Goal: Navigation & Orientation: Find specific page/section

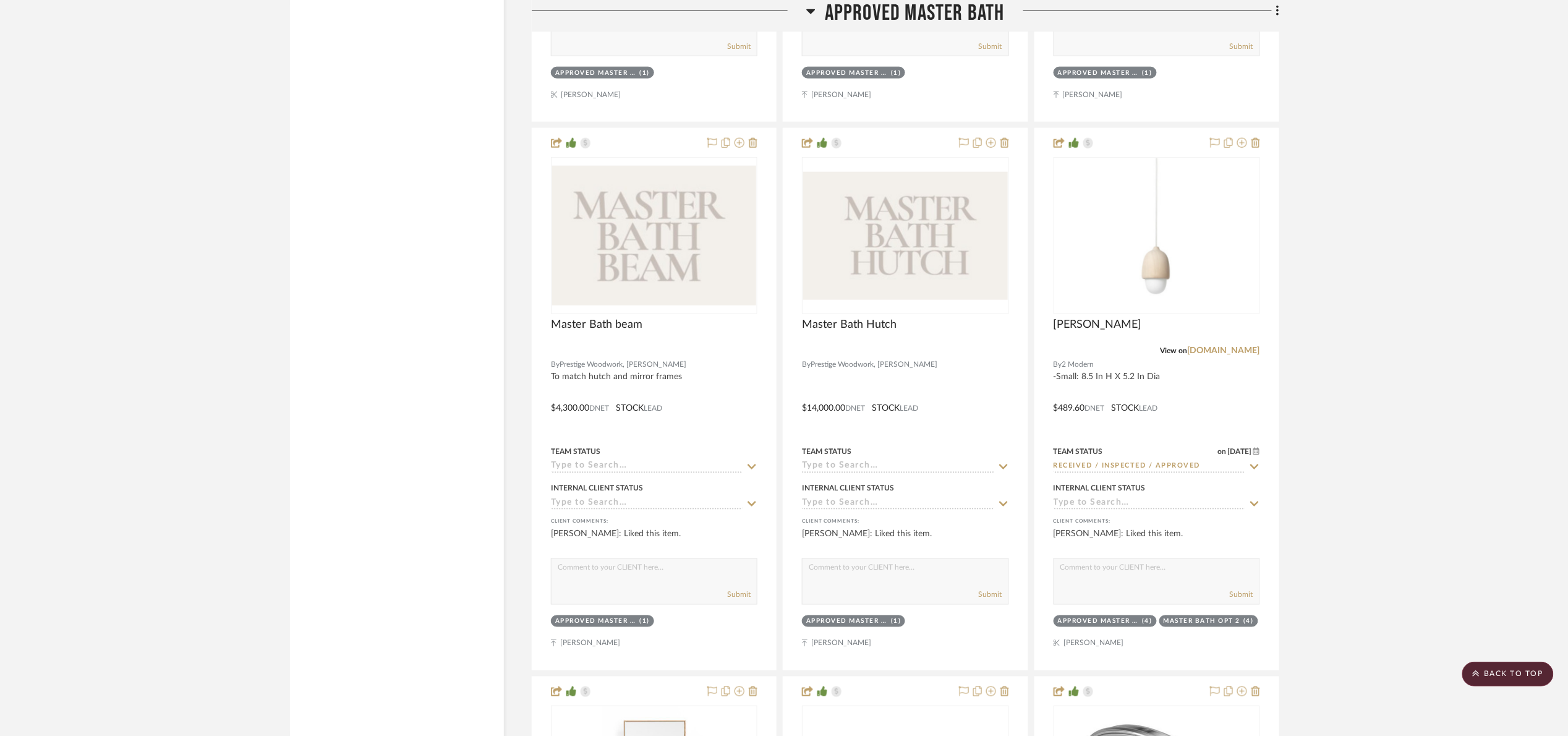
click at [871, 0] on span "Approved Master Bath" at bounding box center [915, 13] width 180 height 27
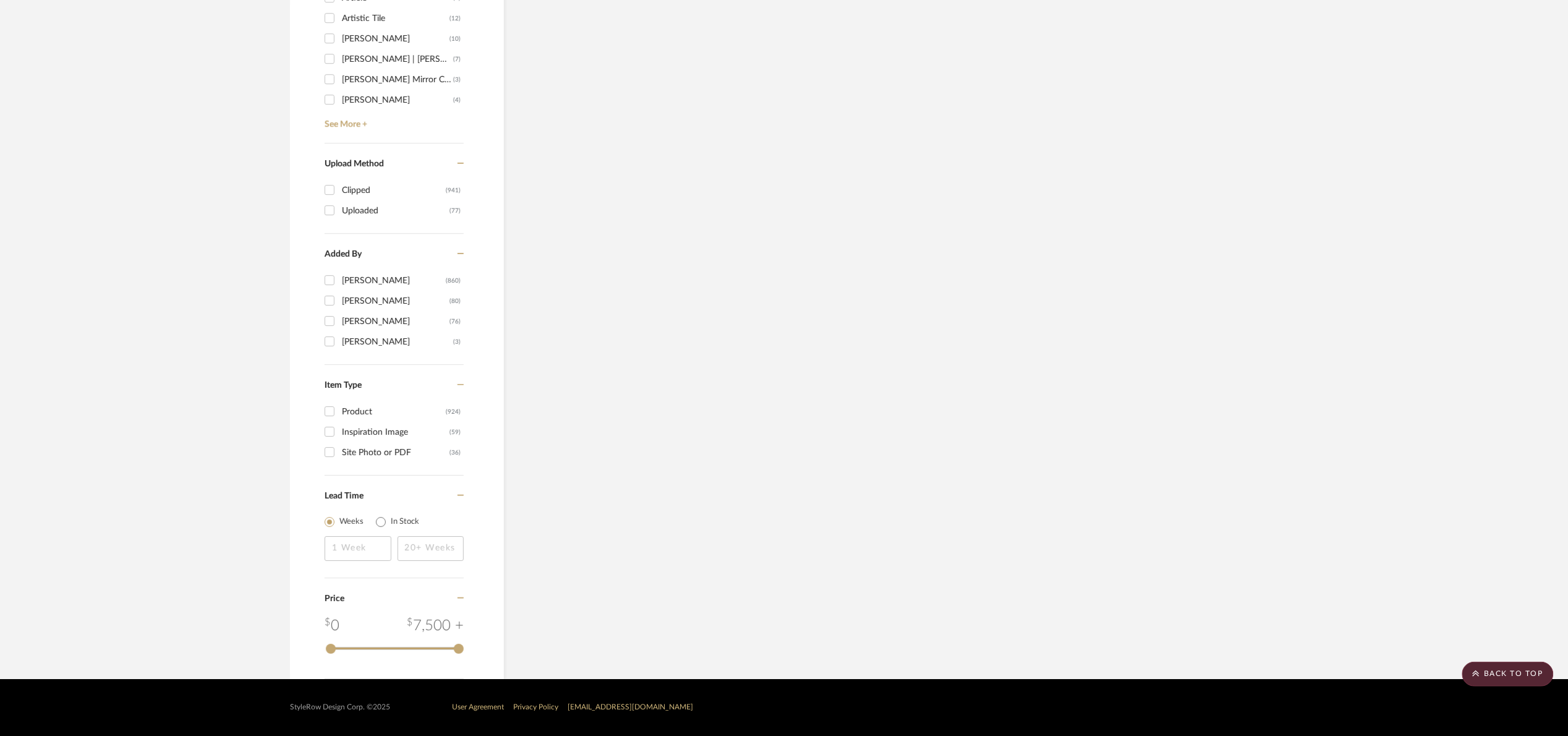
scroll to position [1814, 0]
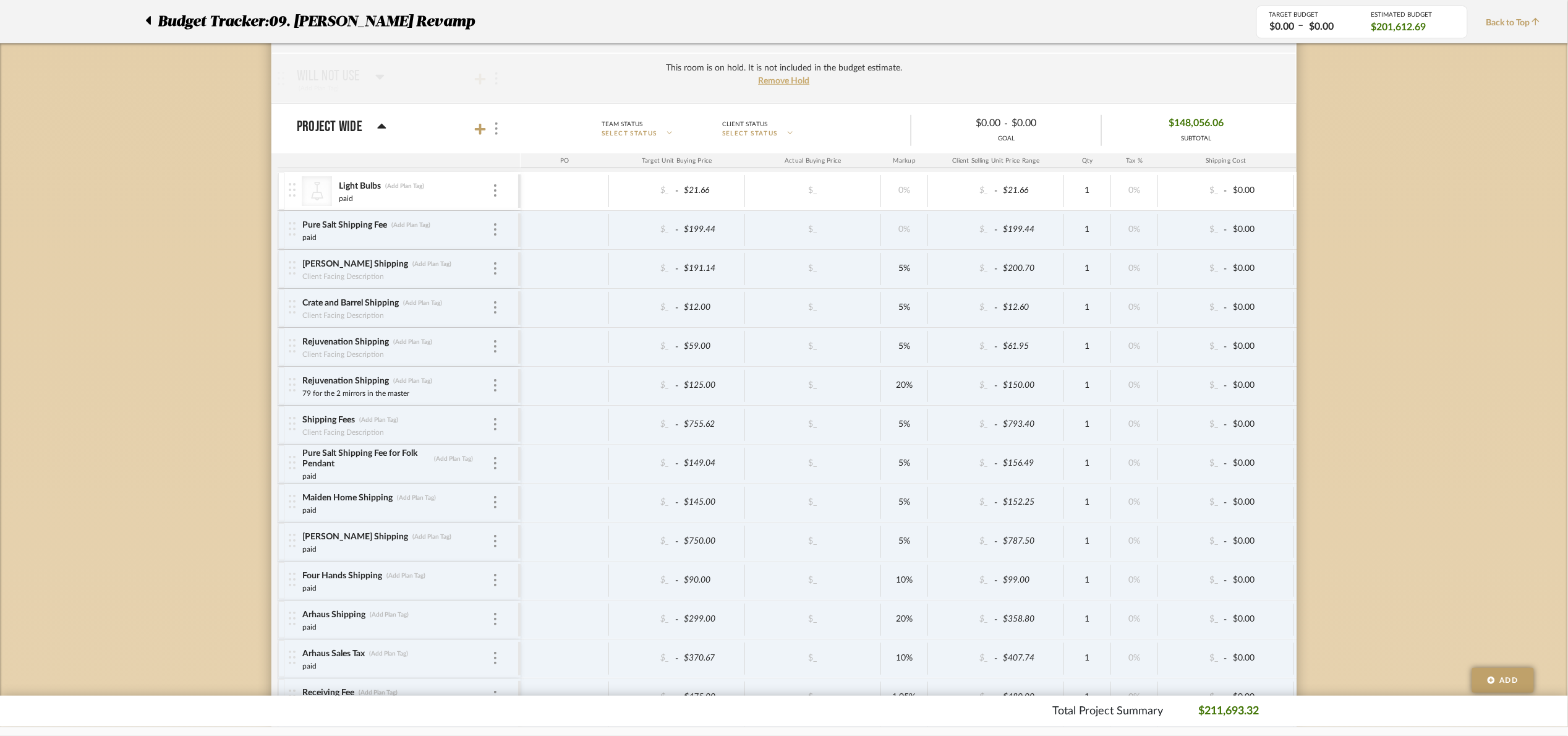
scroll to position [2338, 0]
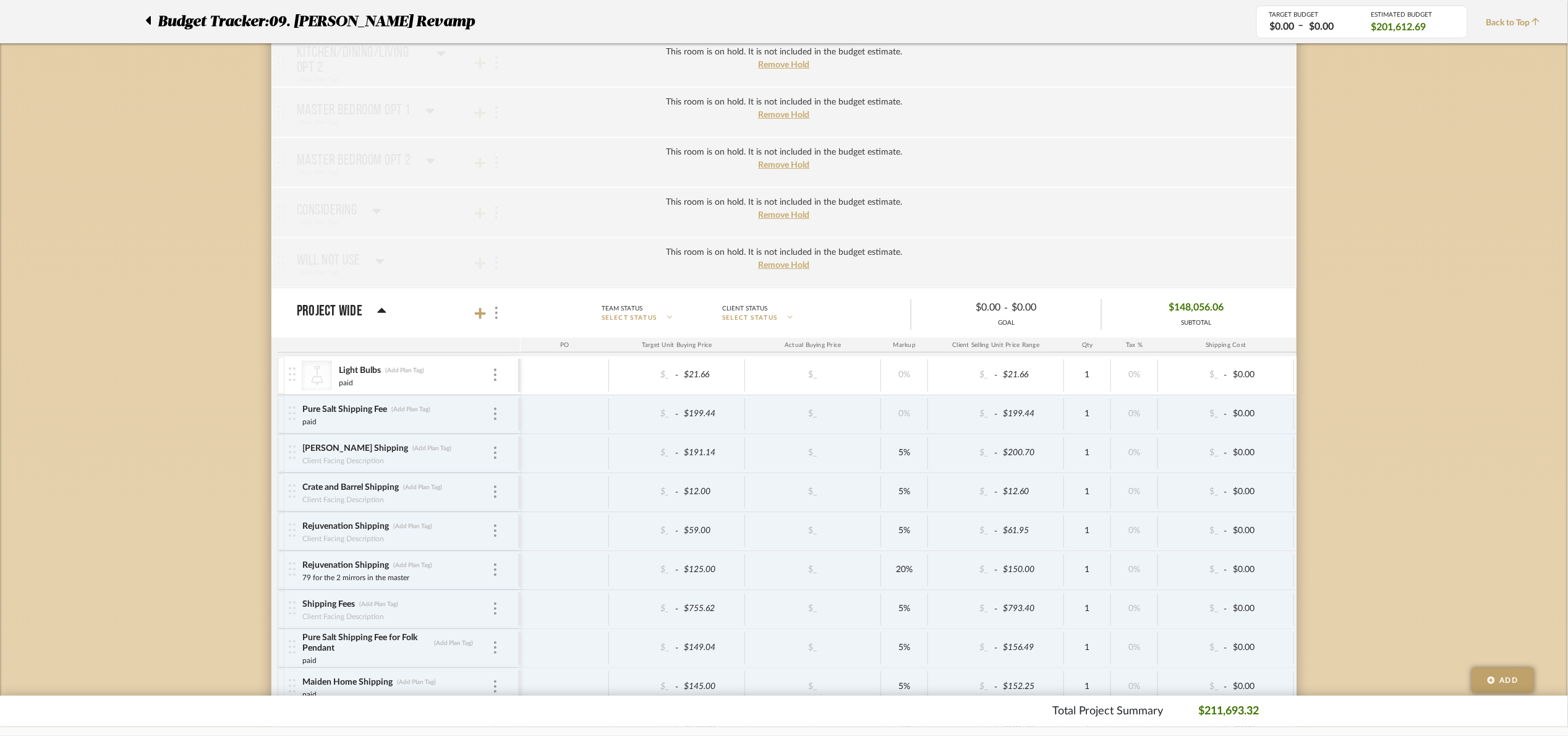
click at [154, 23] on div at bounding box center [152, 21] width 13 height 22
click at [152, 18] on div at bounding box center [152, 21] width 13 height 22
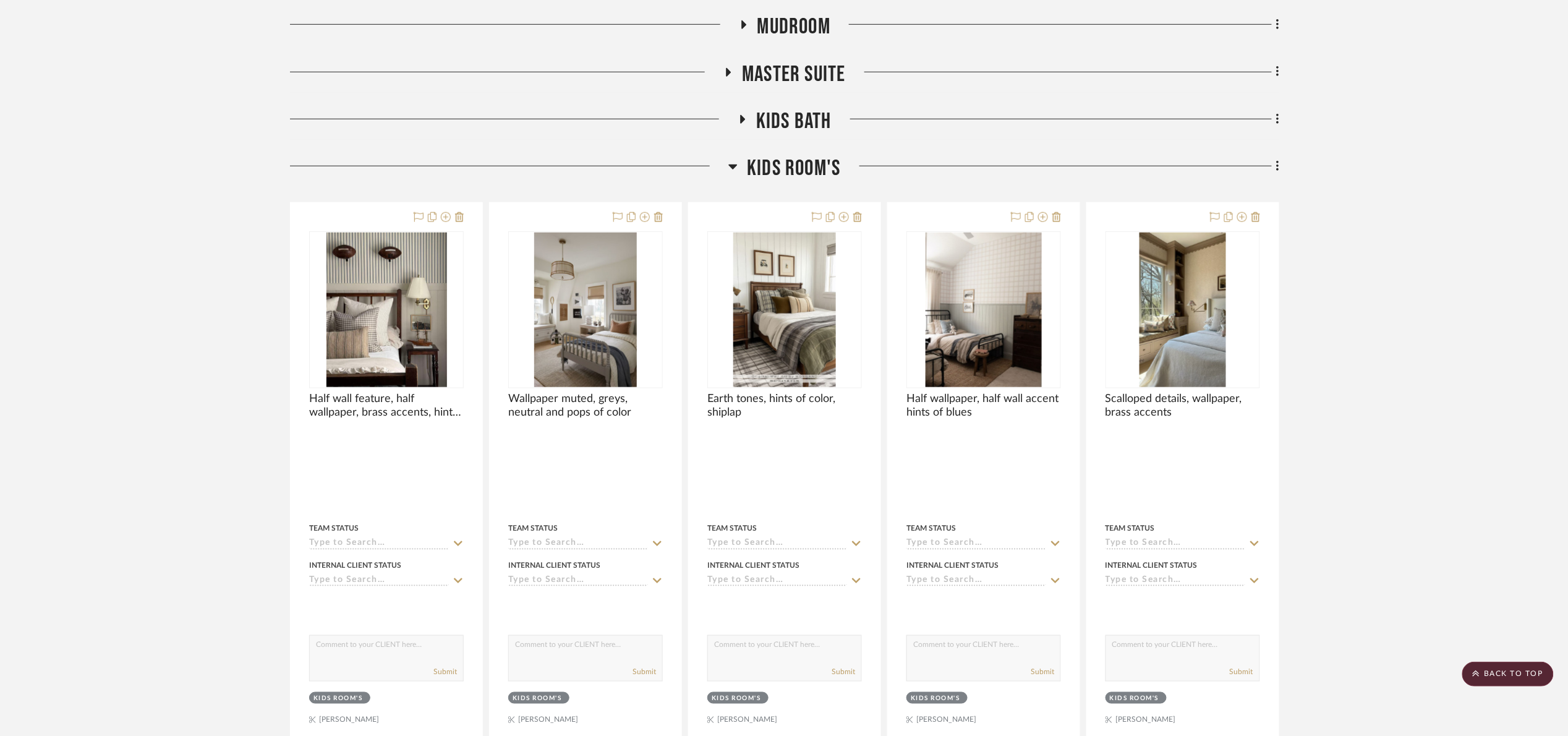
click at [813, 163] on span "Kids Room's" at bounding box center [793, 168] width 93 height 27
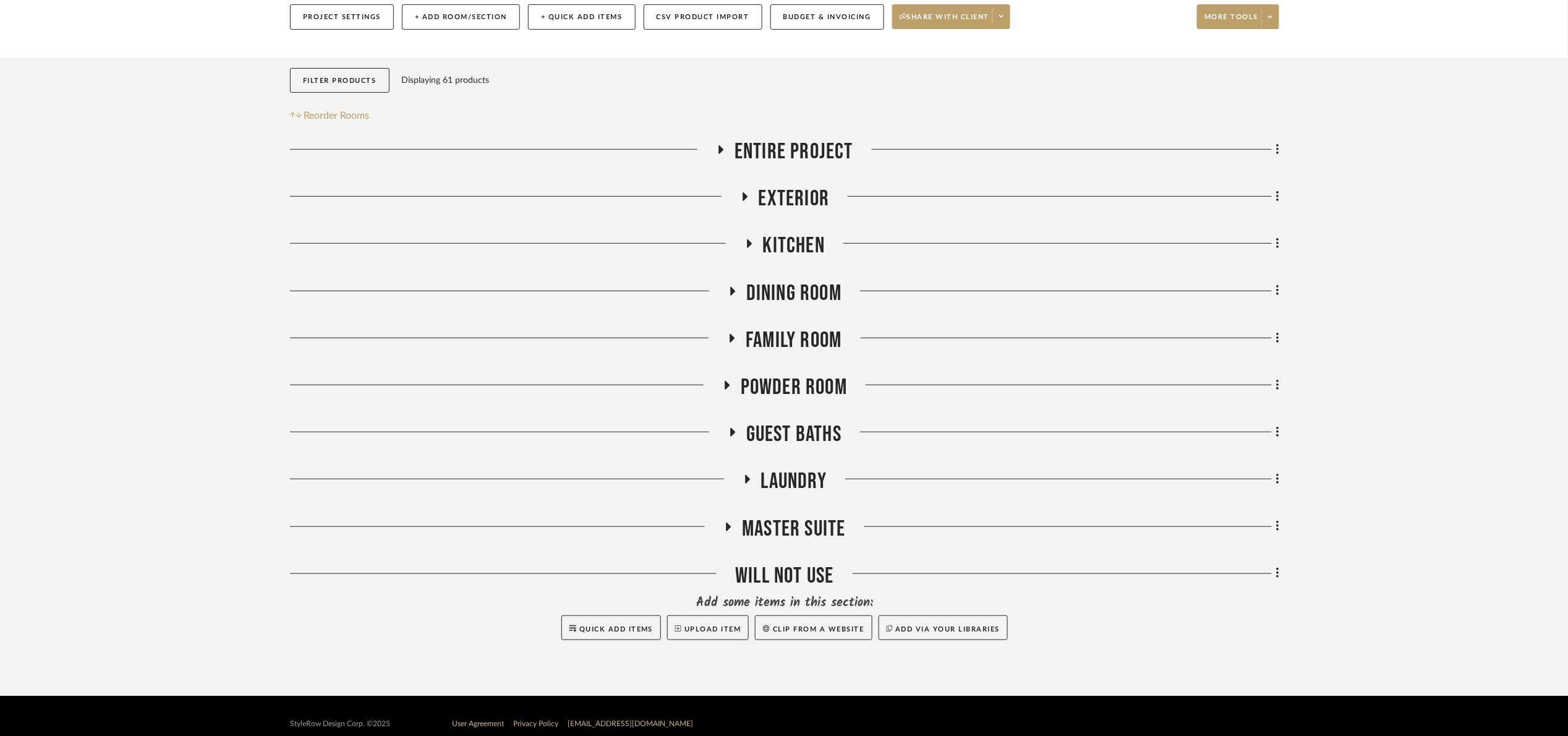
scroll to position [169, 0]
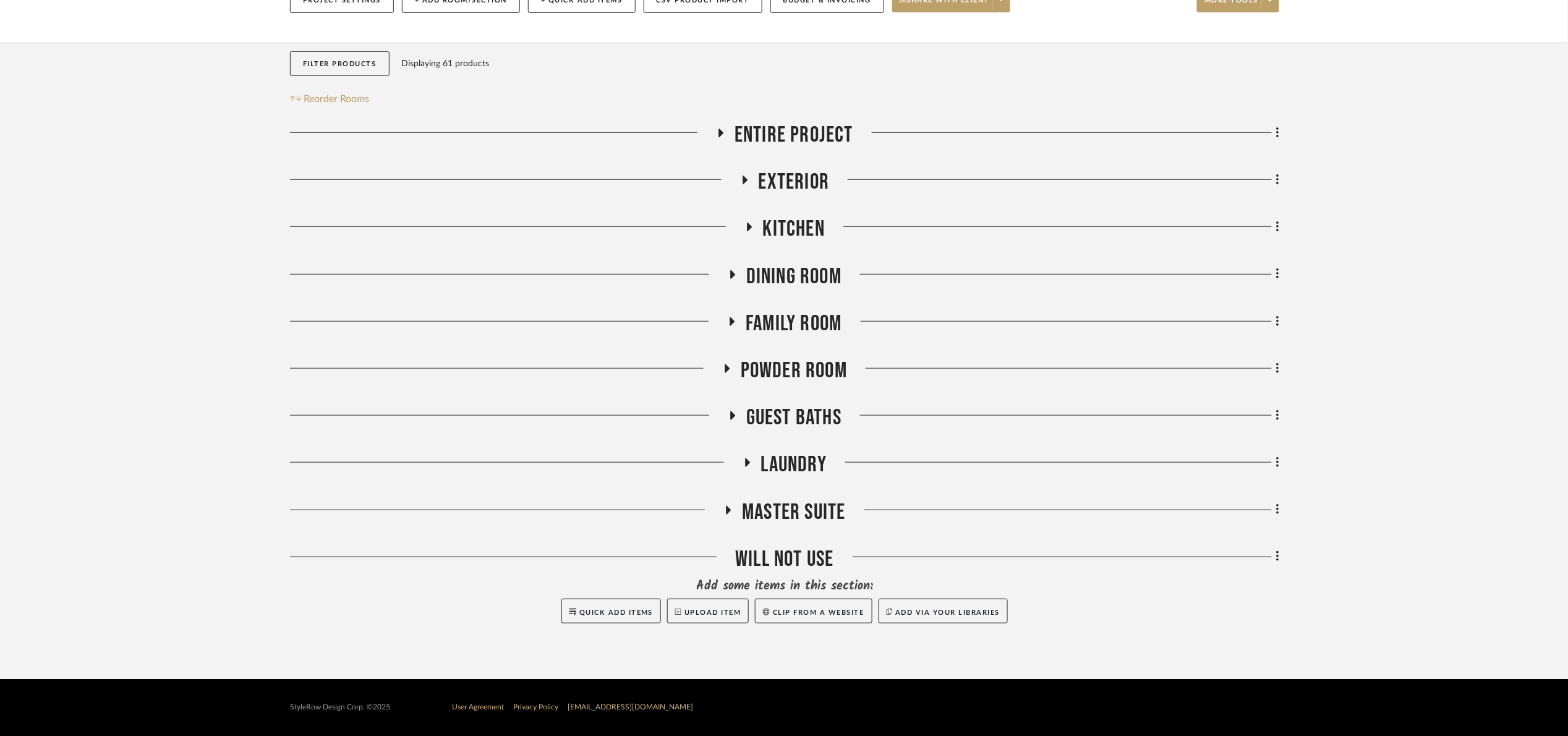
click at [785, 282] on span "Dining Room" at bounding box center [793, 276] width 95 height 27
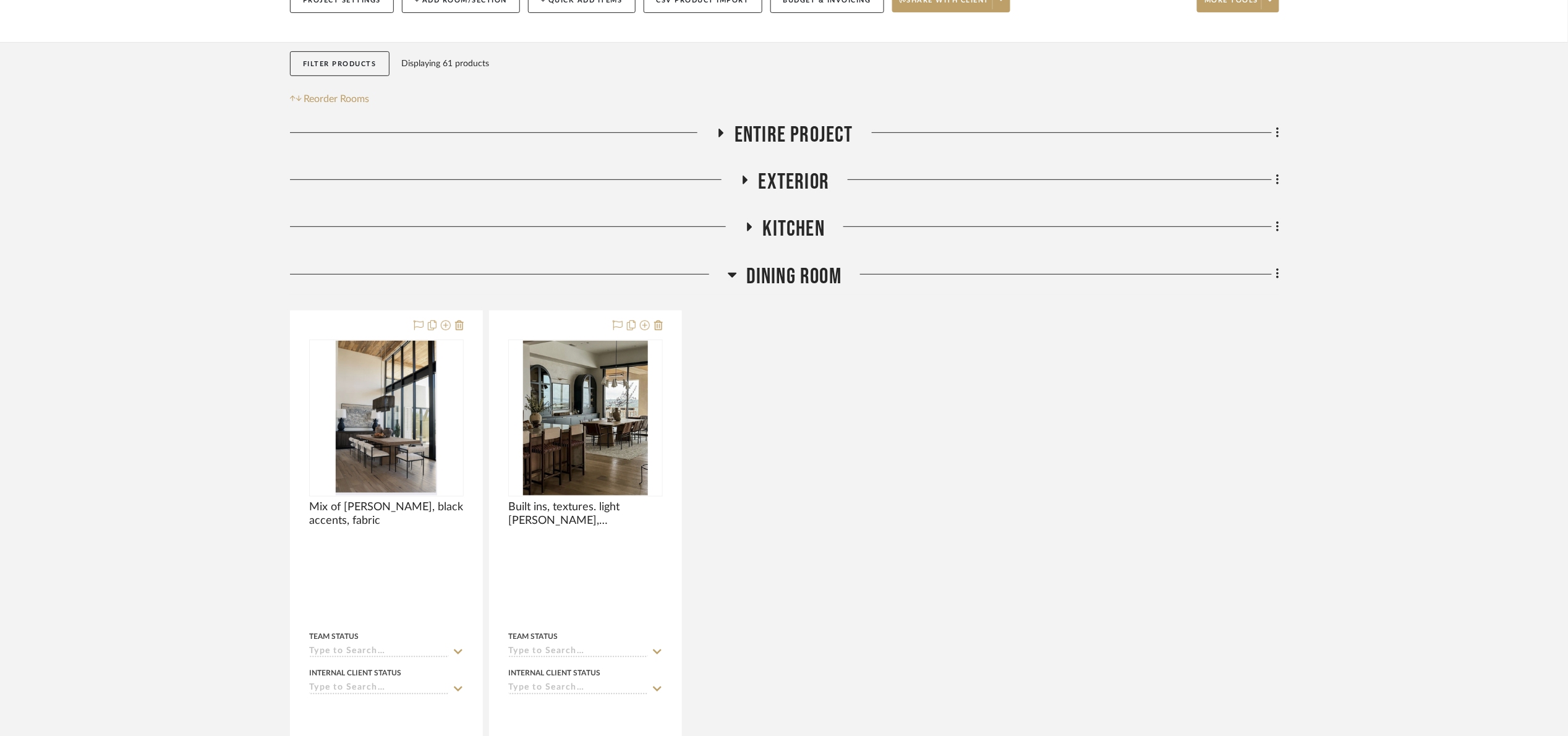
click at [785, 282] on span "Dining Room" at bounding box center [793, 276] width 95 height 27
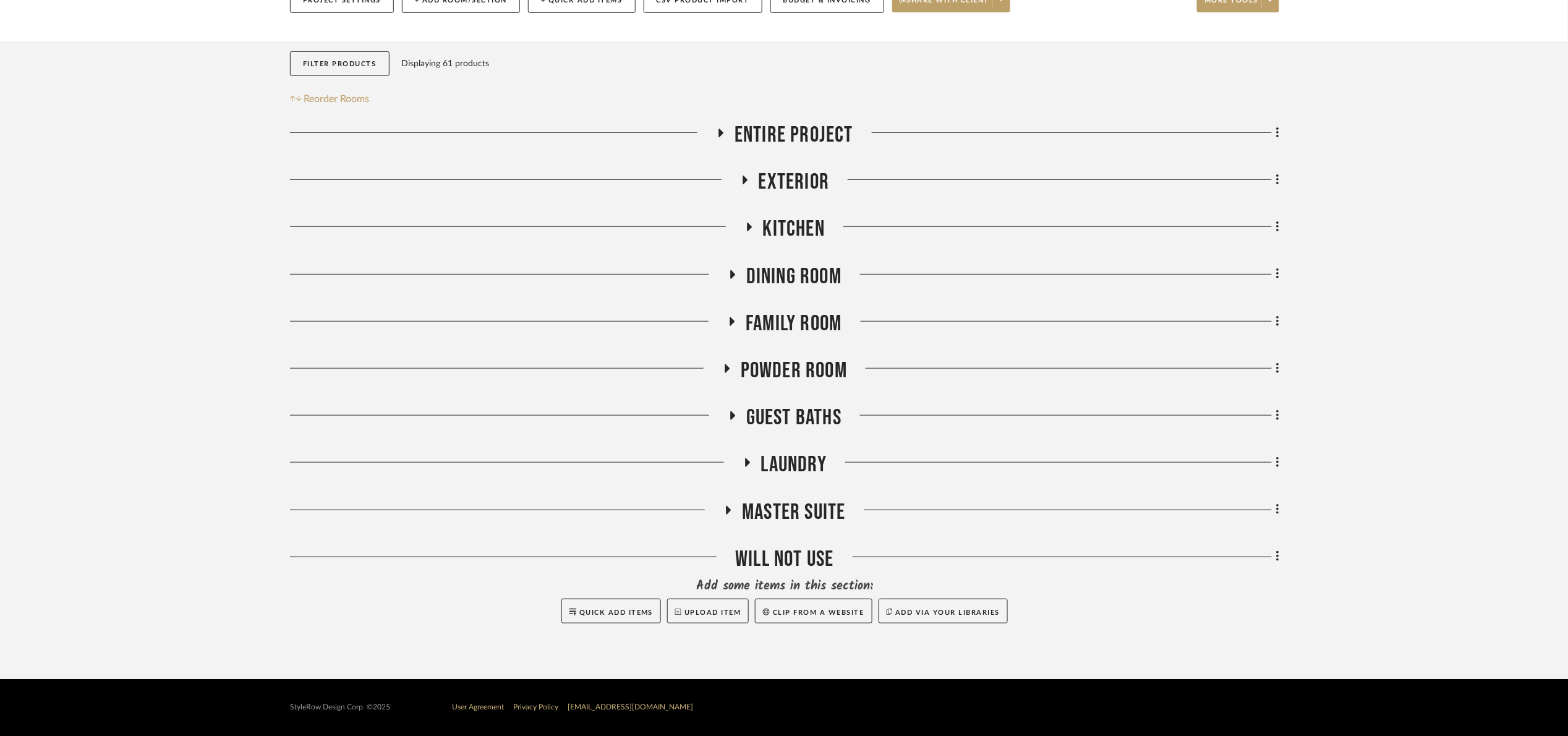
click at [788, 328] on span "Family Room" at bounding box center [793, 324] width 96 height 27
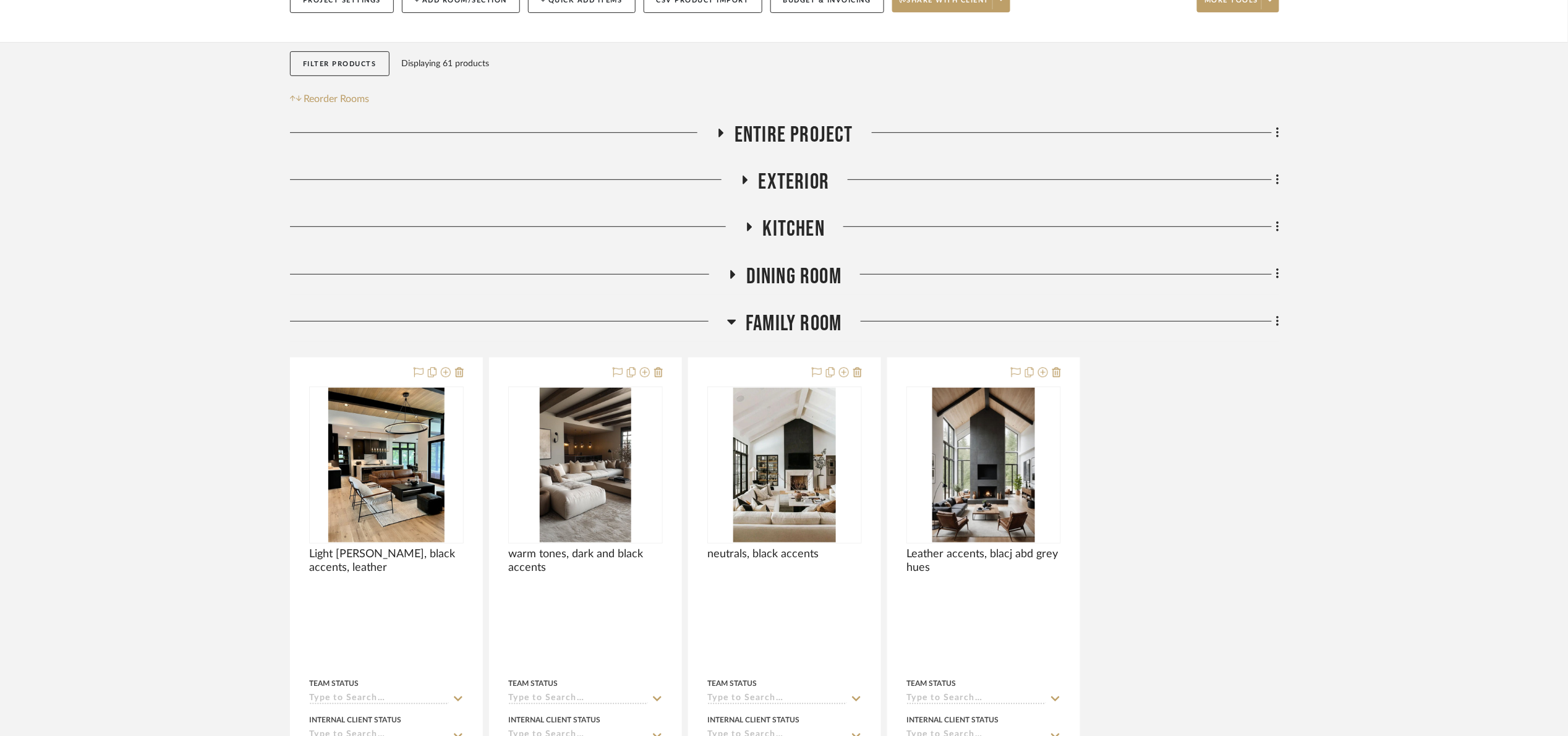
click at [788, 328] on span "Family Room" at bounding box center [793, 324] width 96 height 27
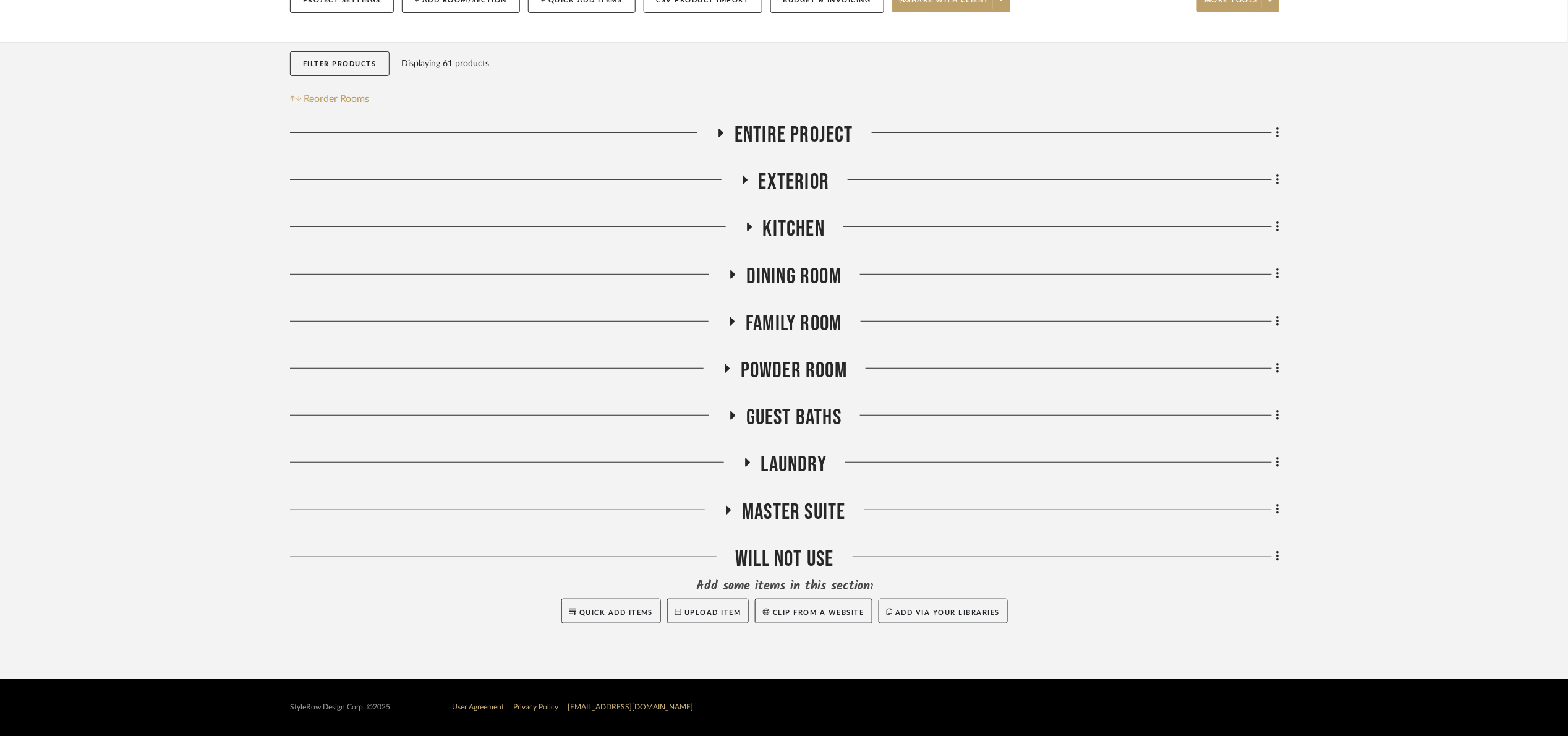
click at [775, 279] on span "Dining Room" at bounding box center [793, 276] width 95 height 27
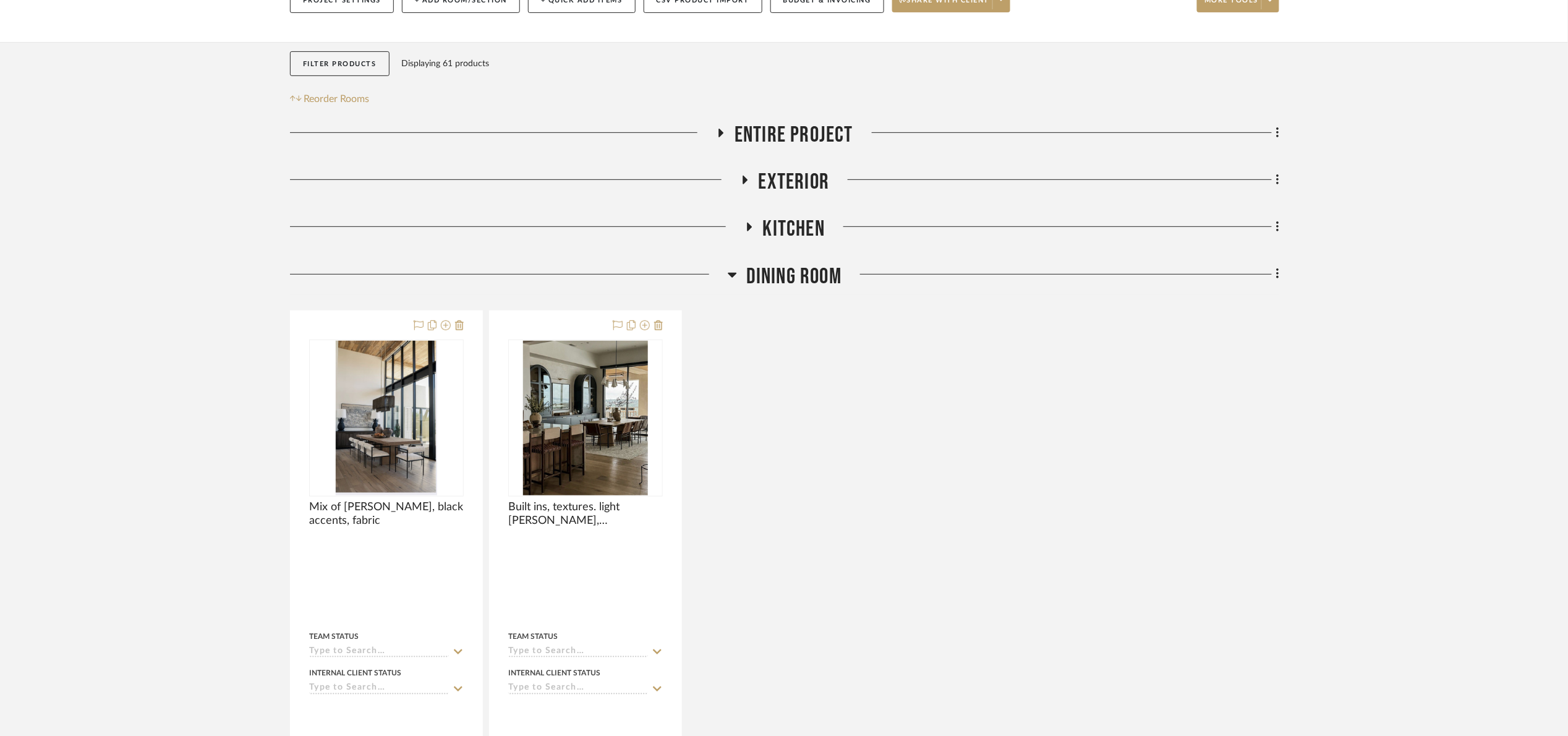
click at [775, 283] on span "Dining Room" at bounding box center [793, 276] width 95 height 27
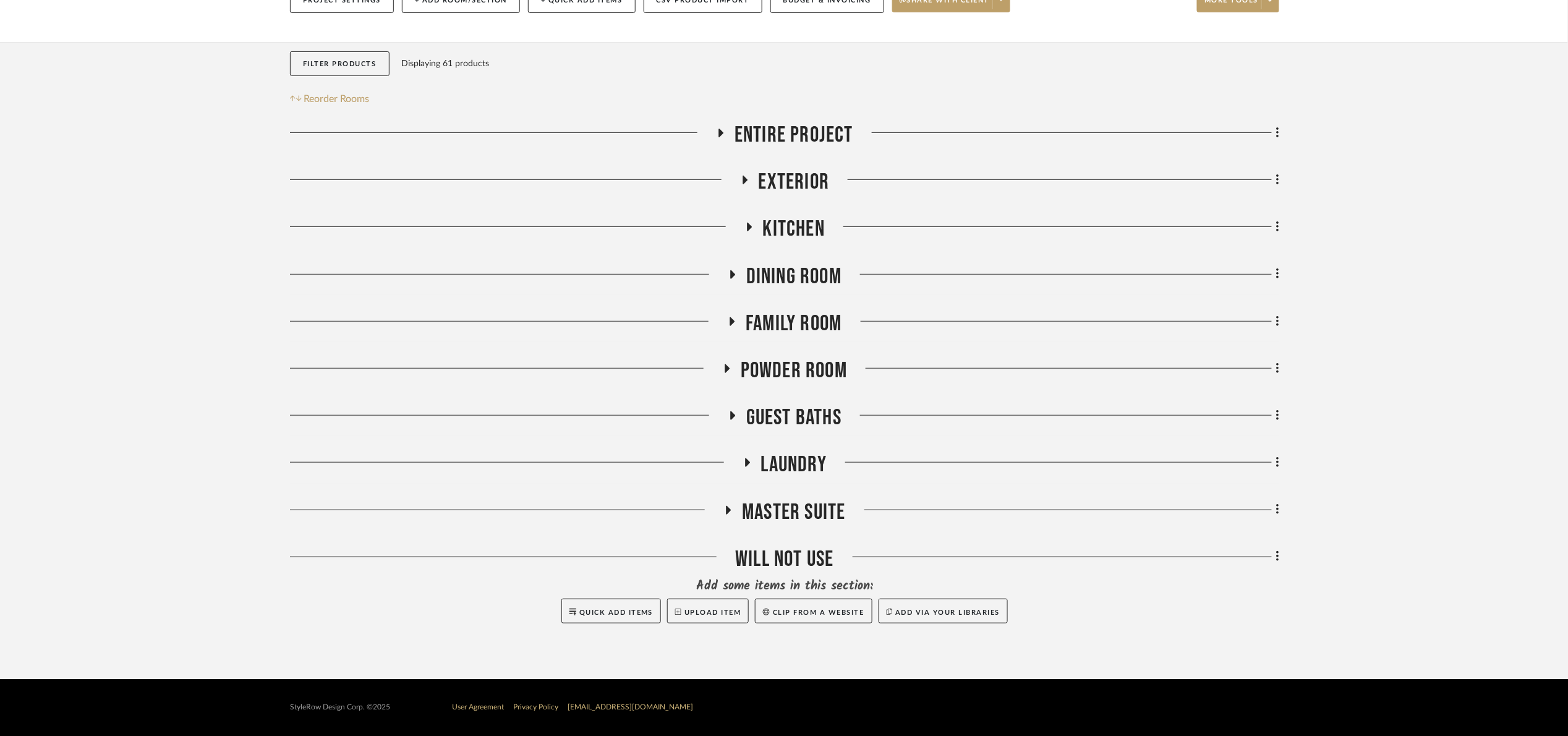
click at [791, 419] on span "Guest Baths" at bounding box center [793, 418] width 95 height 27
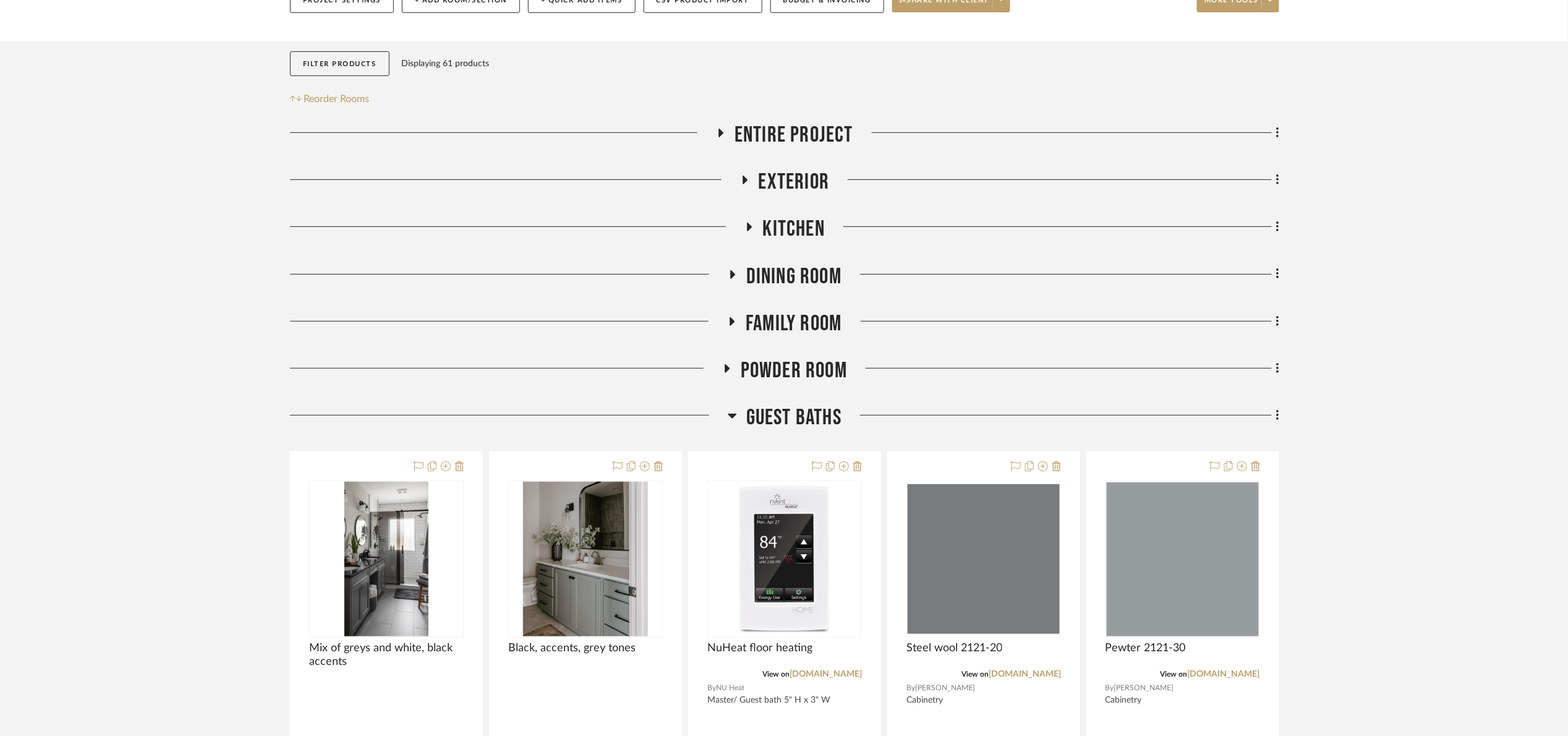
click at [796, 424] on span "Guest Baths" at bounding box center [793, 418] width 95 height 27
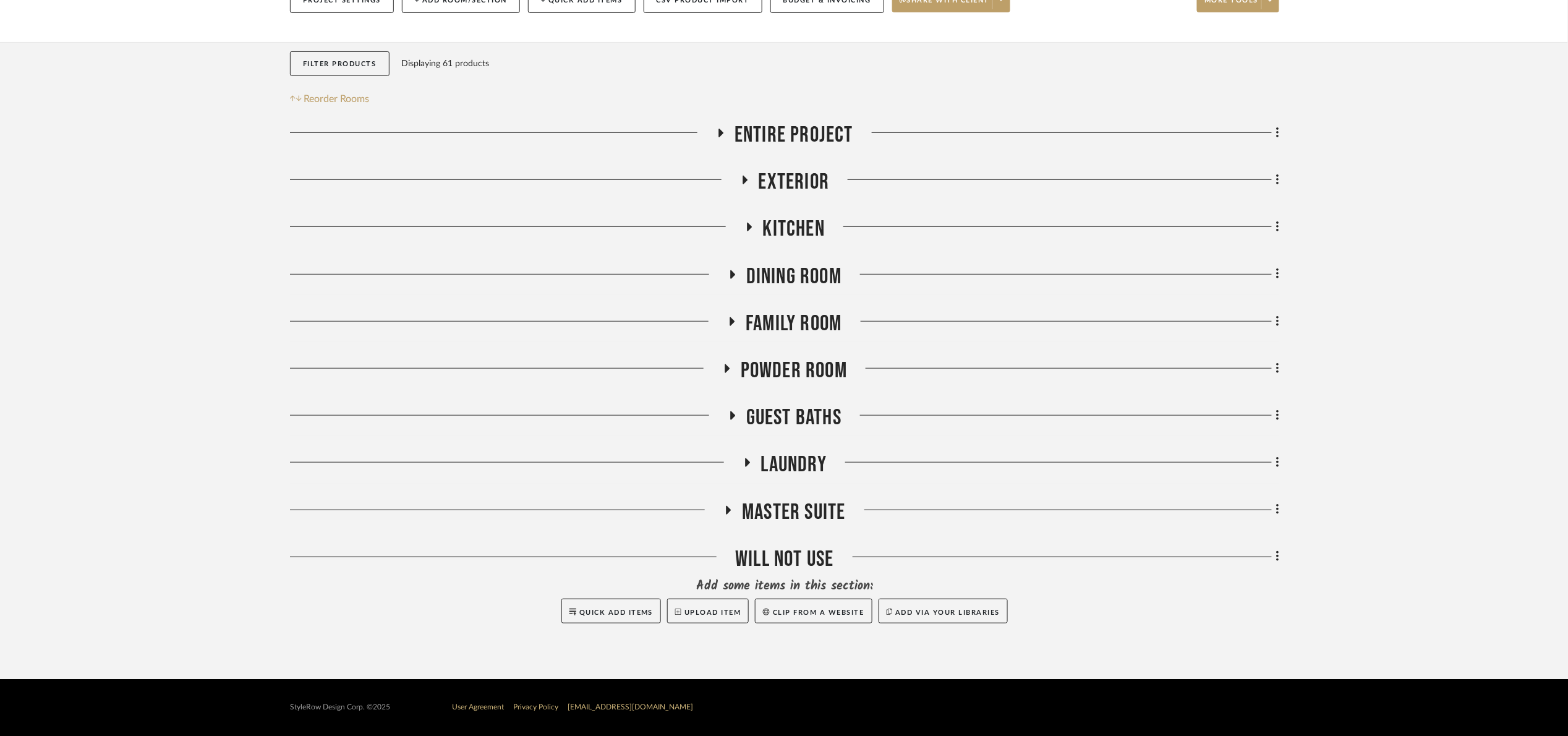
click at [803, 469] on span "Laundry" at bounding box center [793, 464] width 65 height 27
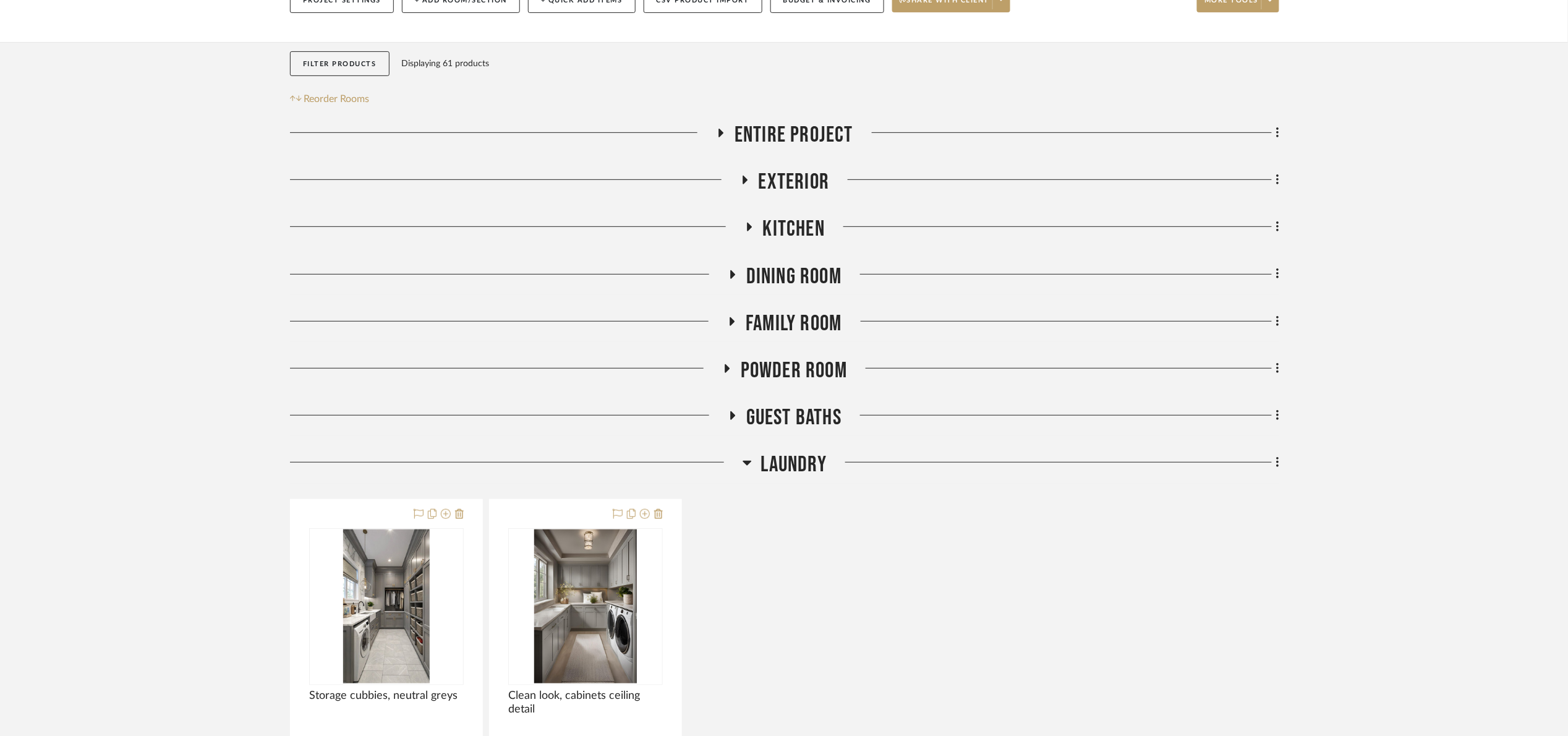
click at [803, 468] on span "Laundry" at bounding box center [793, 464] width 65 height 27
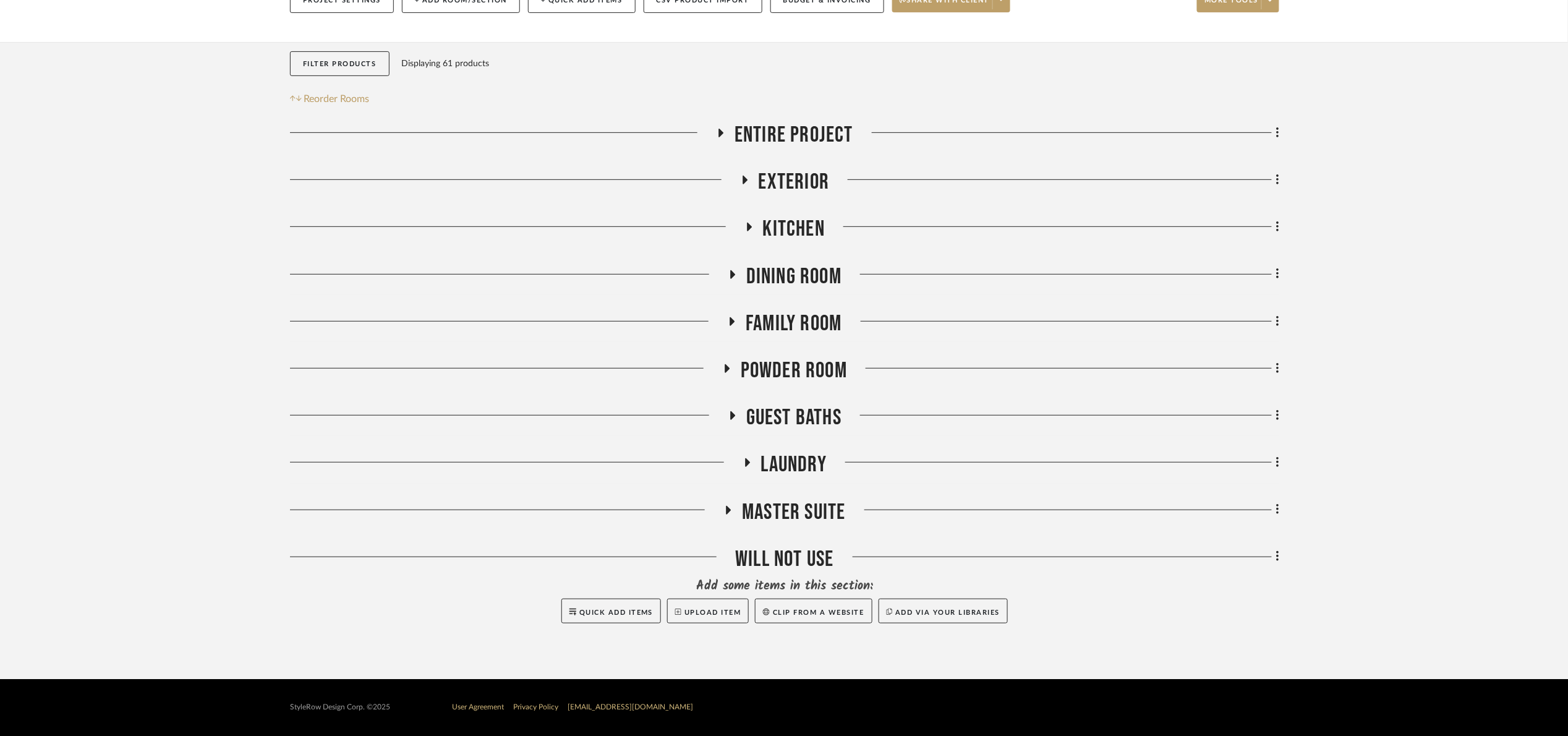
click at [793, 509] on span "Master Suite" at bounding box center [793, 512] width 103 height 27
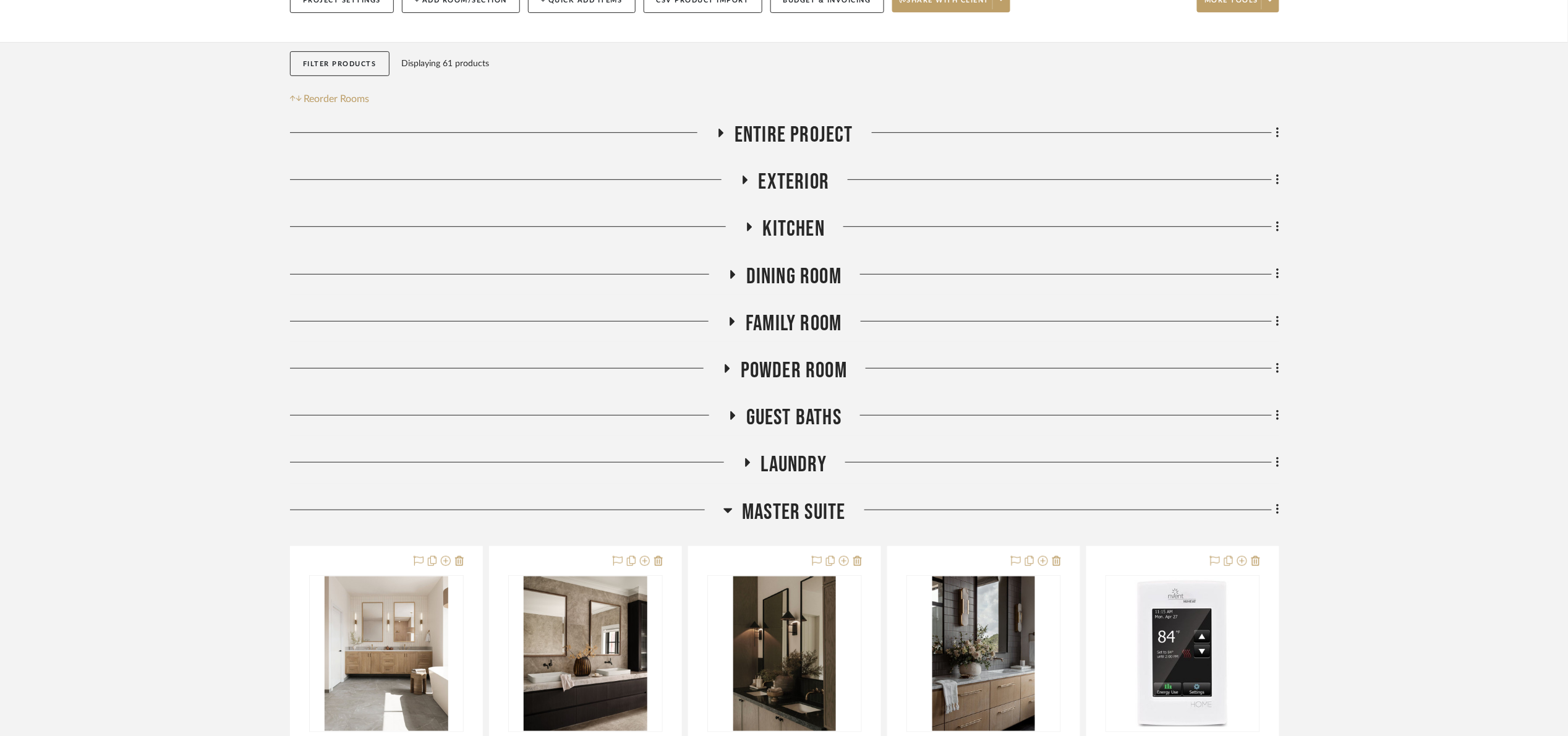
click at [795, 510] on span "Master Suite" at bounding box center [793, 512] width 103 height 27
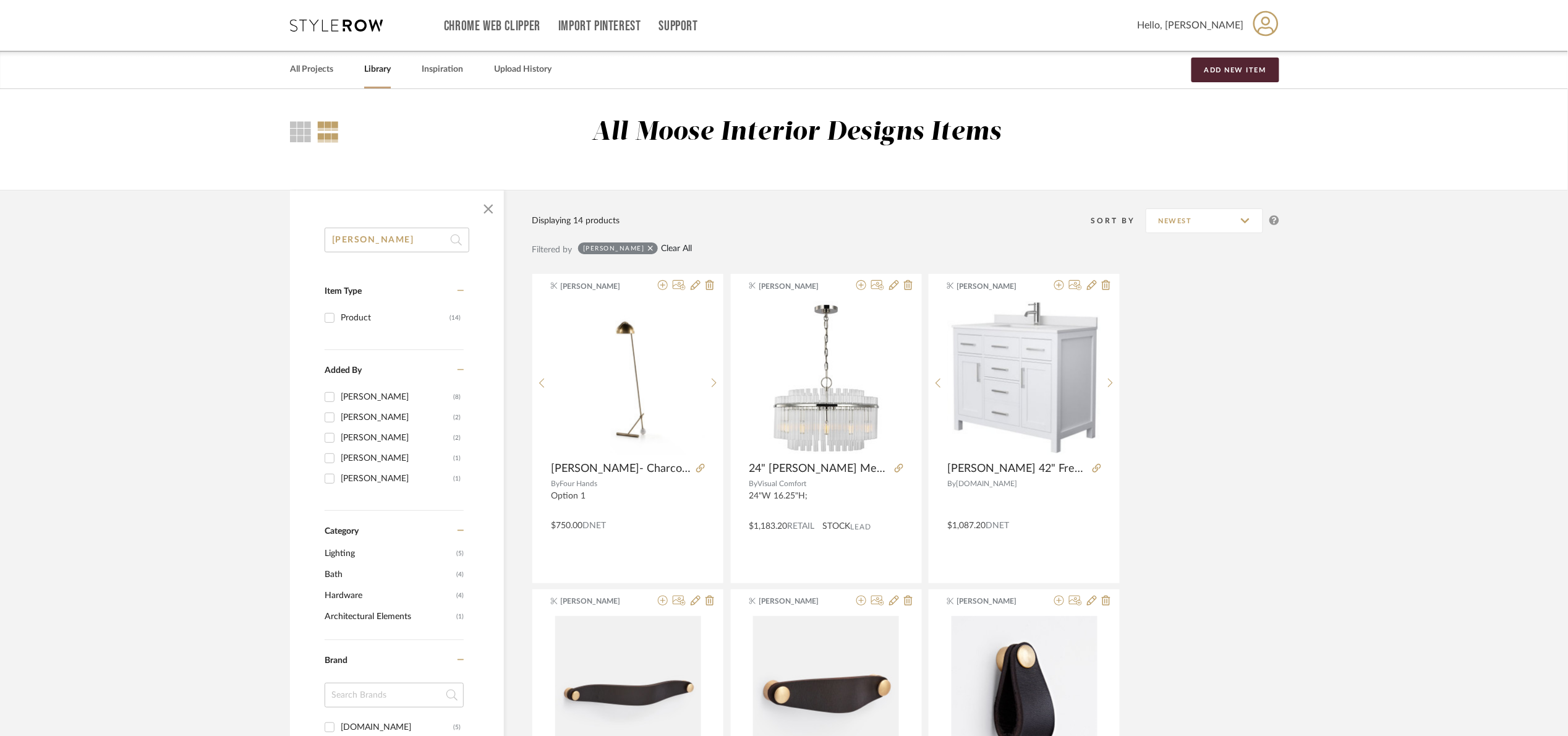
click at [661, 246] on link "Clear All" at bounding box center [677, 249] width 31 height 10
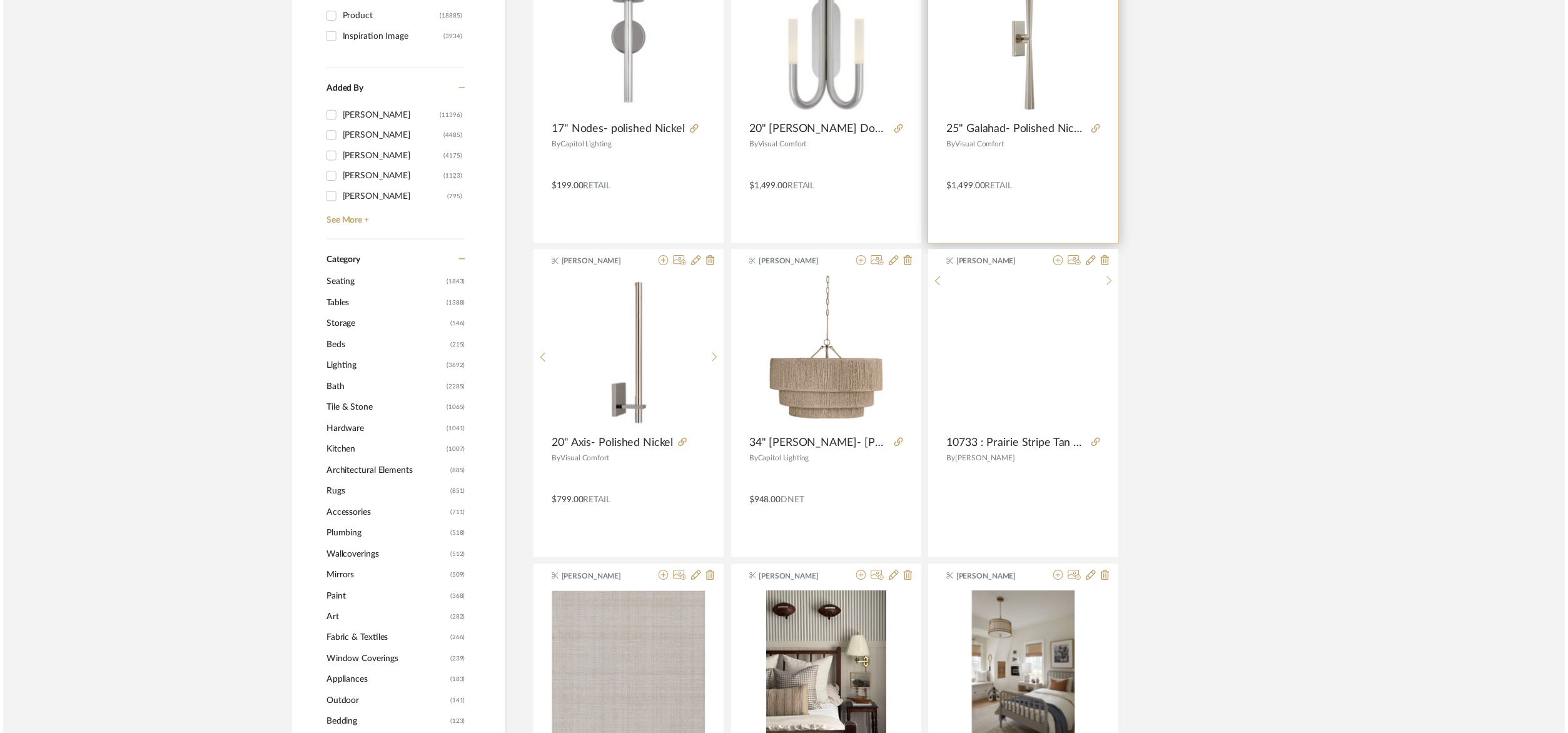
scroll to position [188, 0]
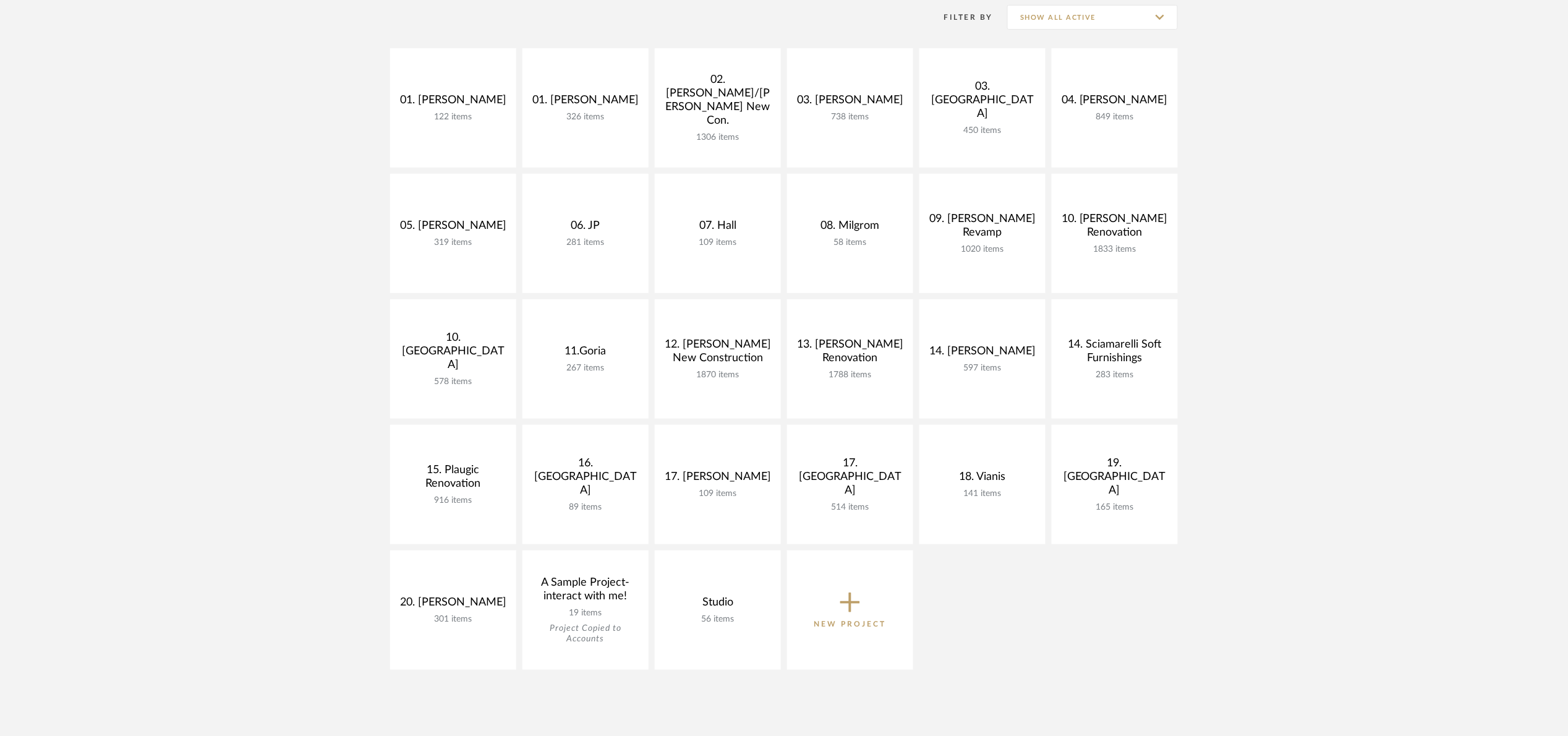
scroll to position [185, 0]
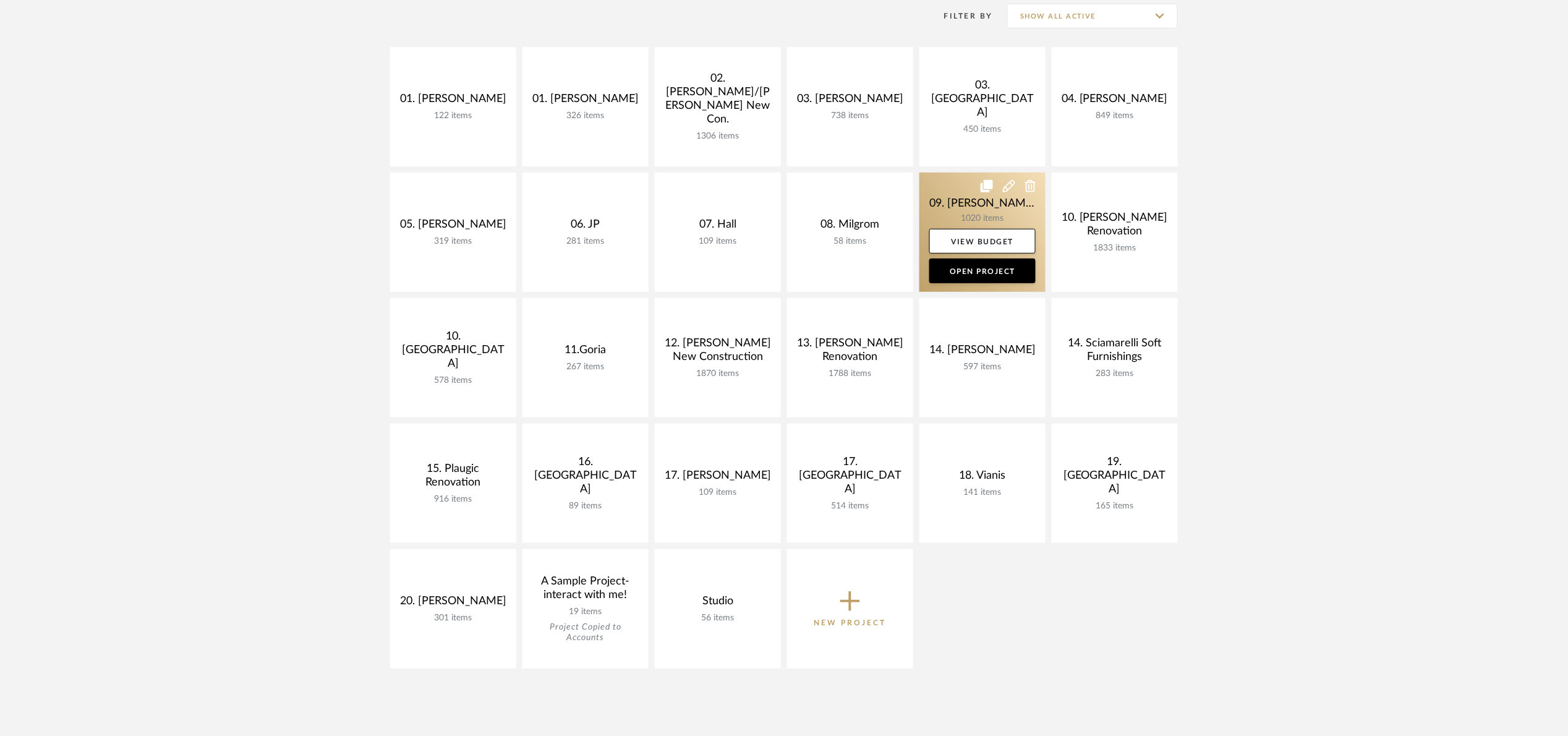
click at [933, 206] on link at bounding box center [982, 232] width 126 height 119
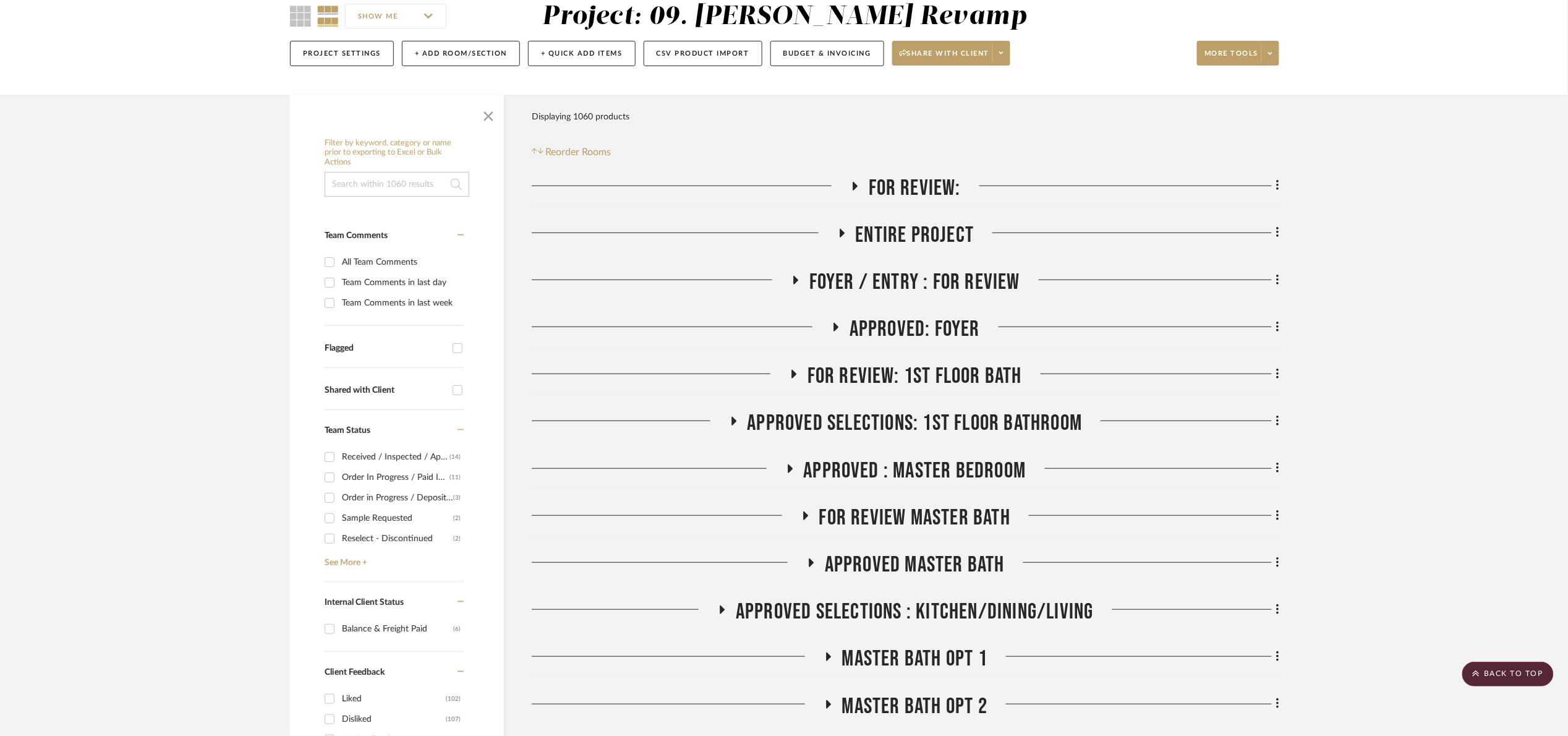
scroll to position [93, 0]
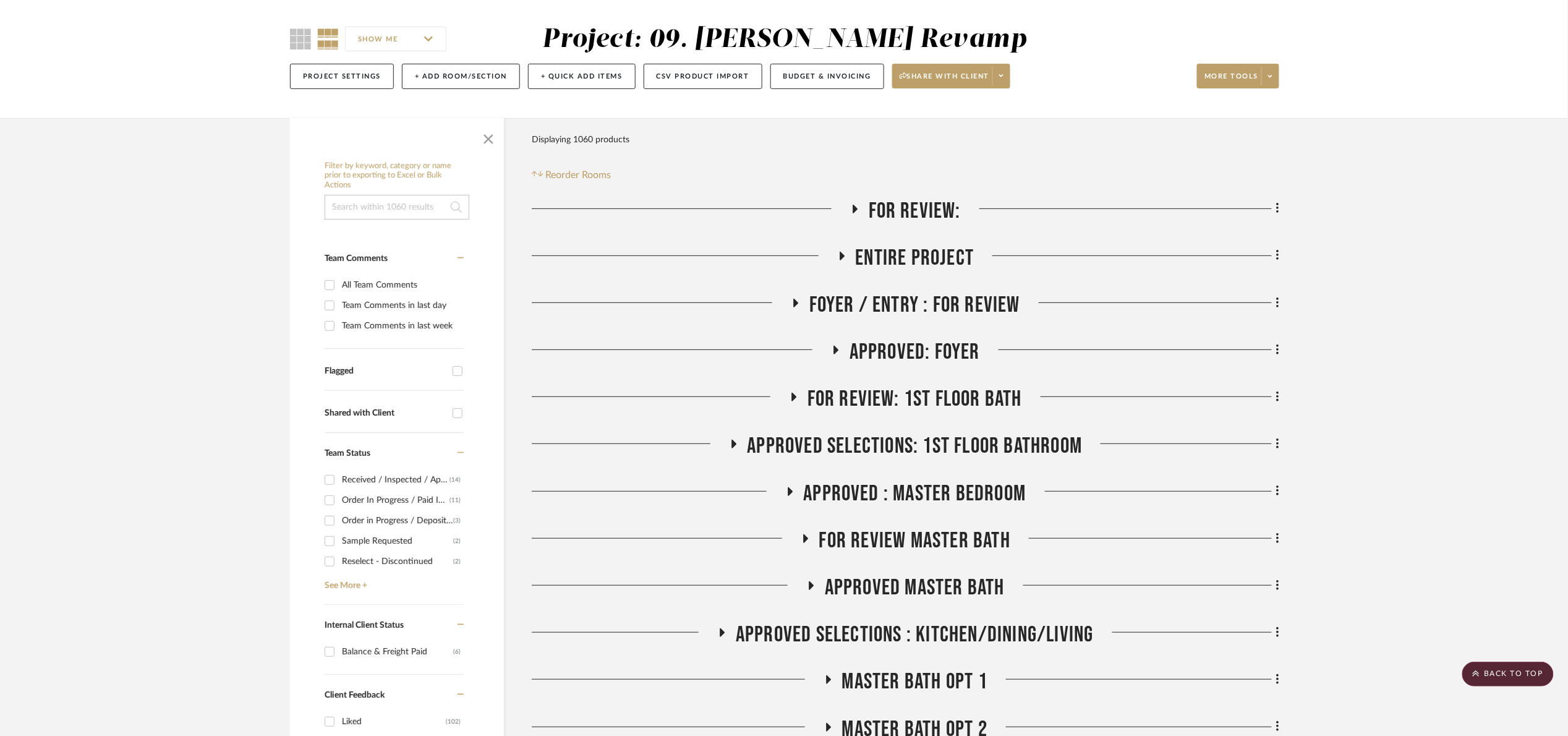
click at [898, 208] on span "For Review:" at bounding box center [915, 211] width 92 height 27
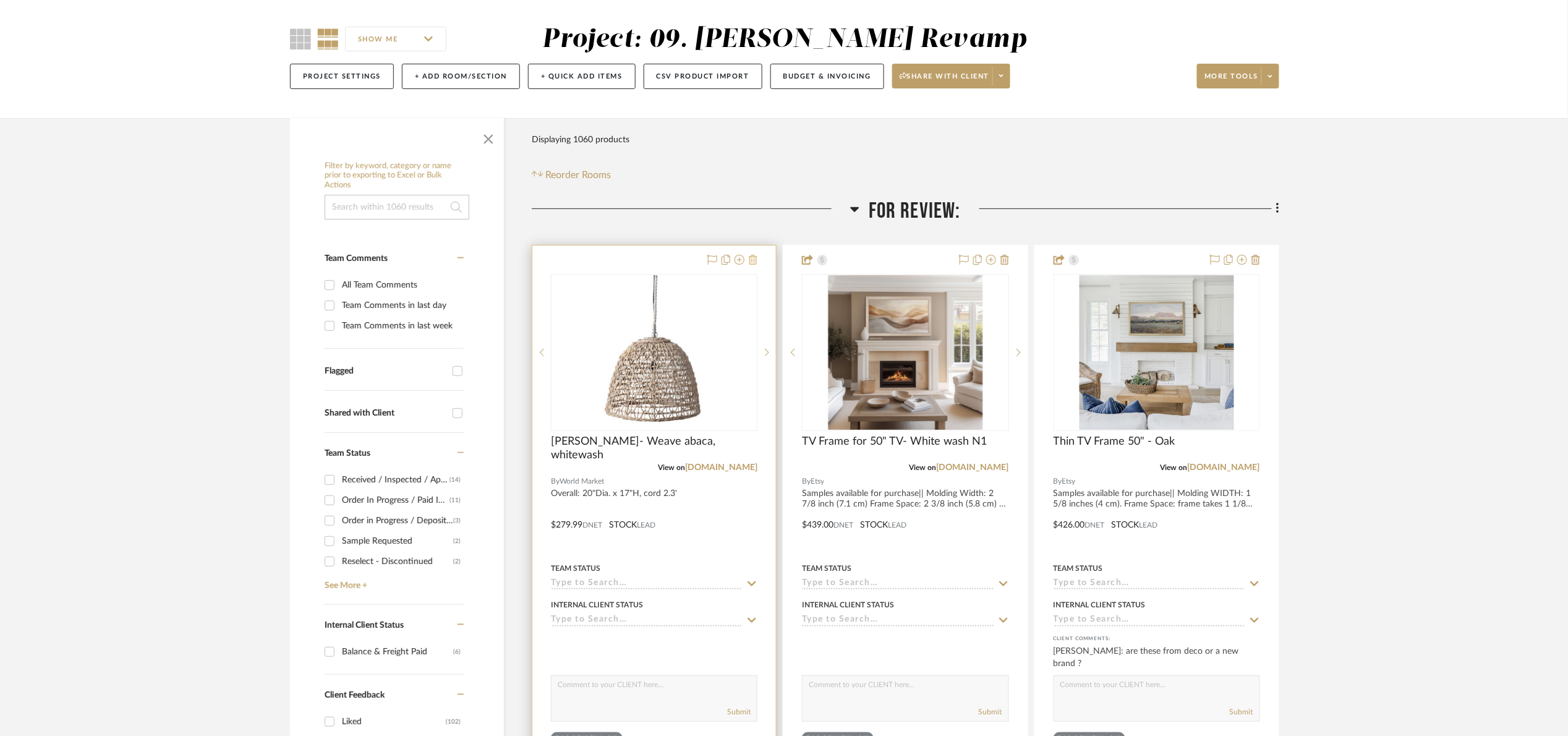
click at [753, 261] on icon at bounding box center [753, 259] width 8 height 10
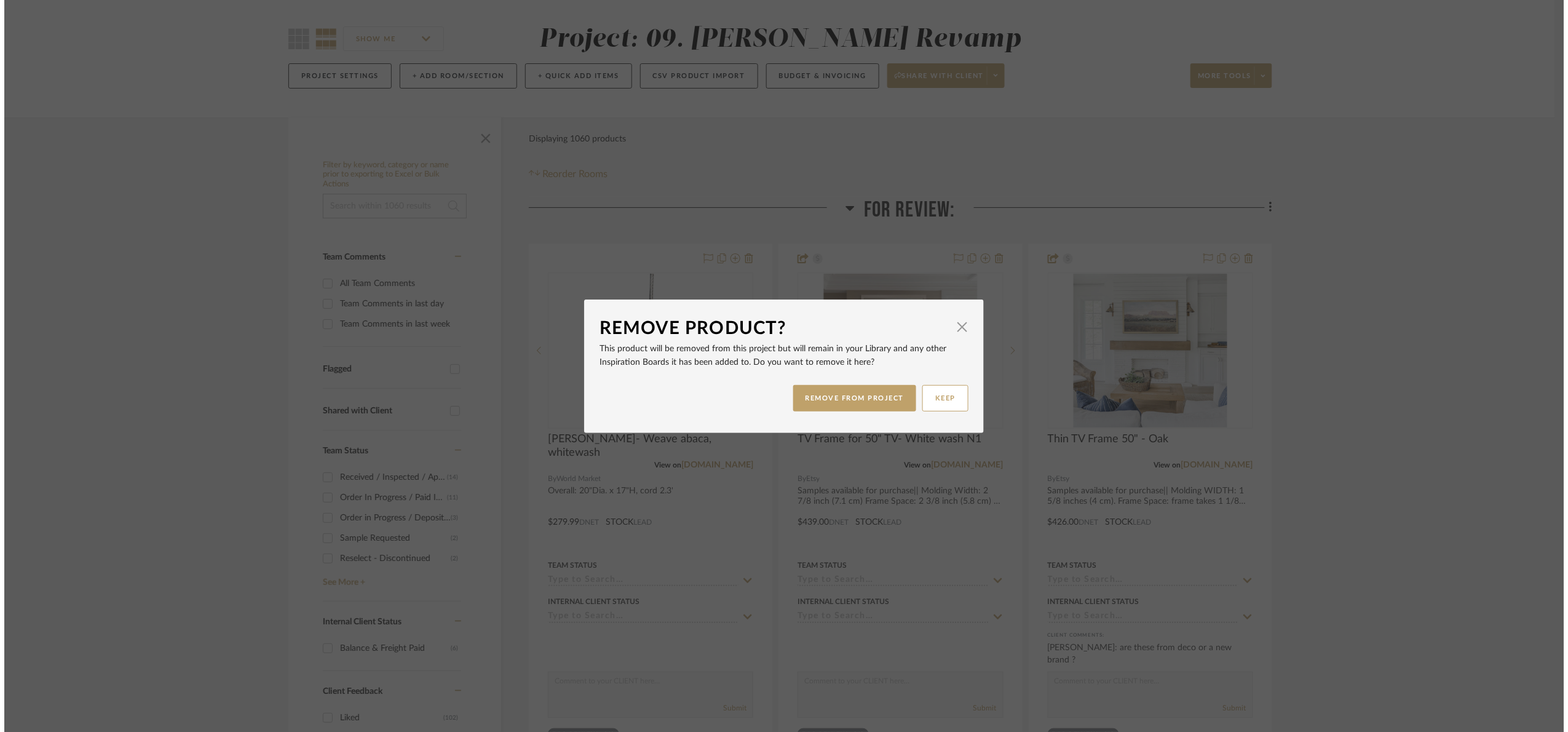
scroll to position [0, 0]
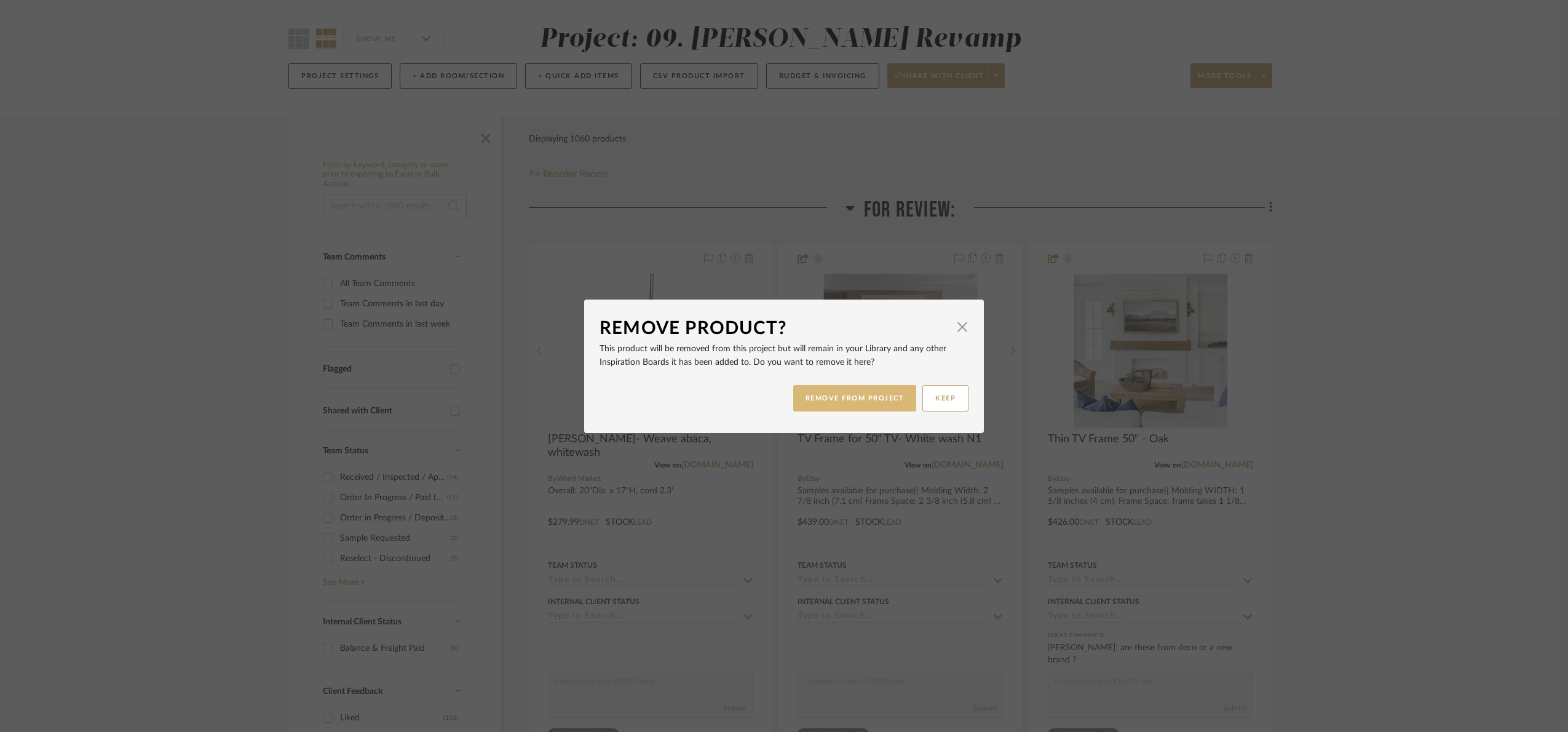
click at [852, 402] on button "REMOVE FROM PROJECT" at bounding box center [855, 398] width 124 height 26
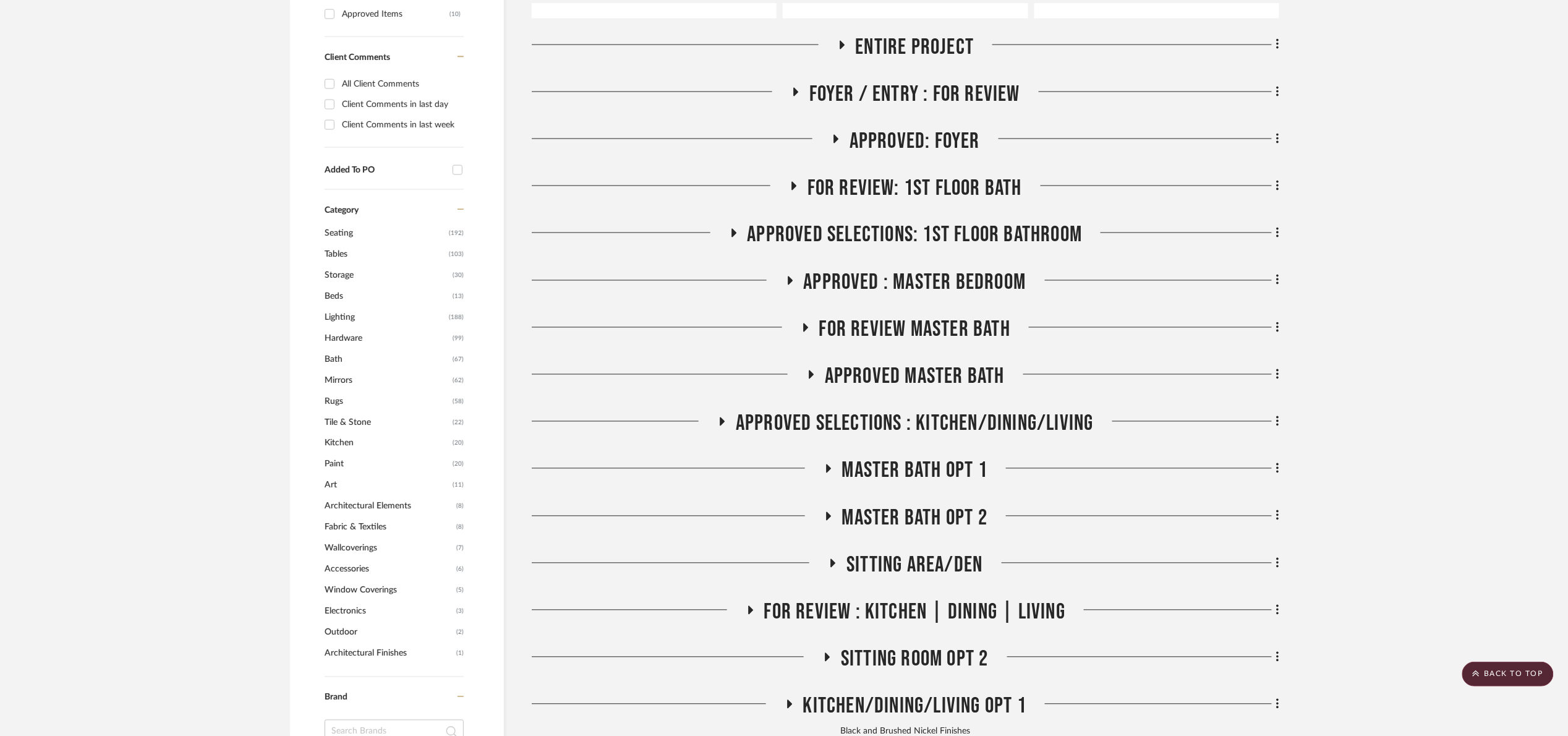
scroll to position [928, 0]
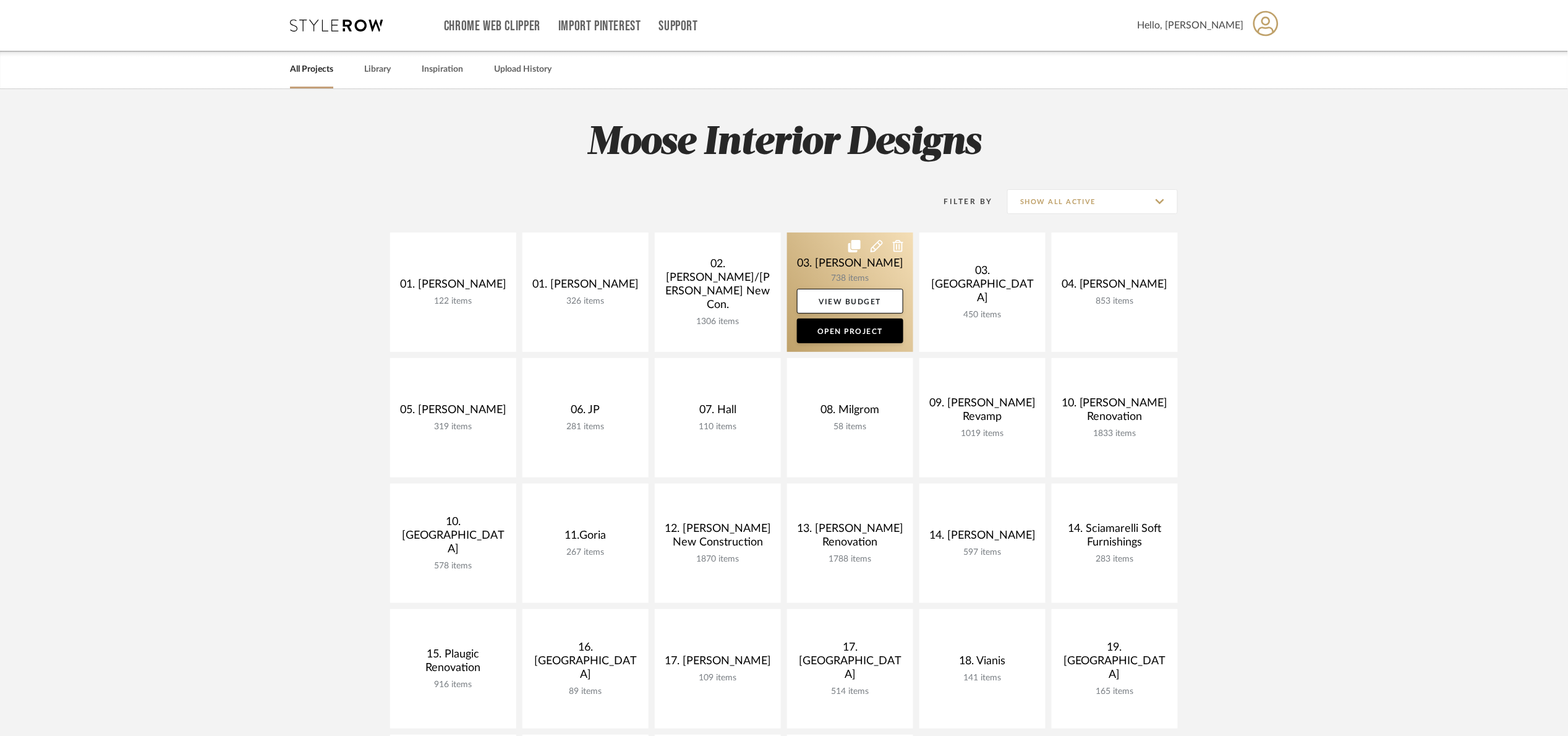
click at [823, 257] on link at bounding box center [850, 292] width 126 height 119
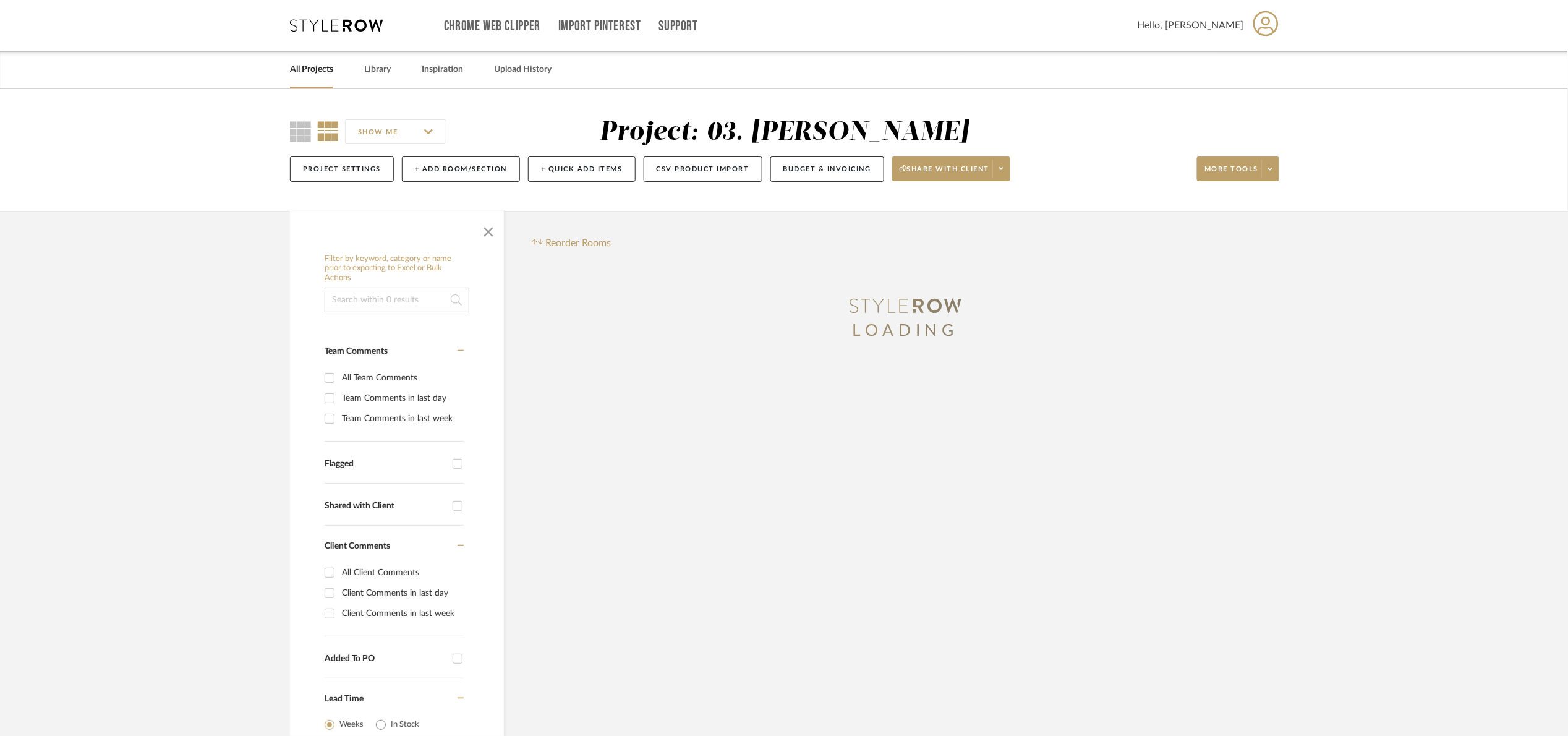
click at [378, 296] on input at bounding box center [397, 300] width 145 height 25
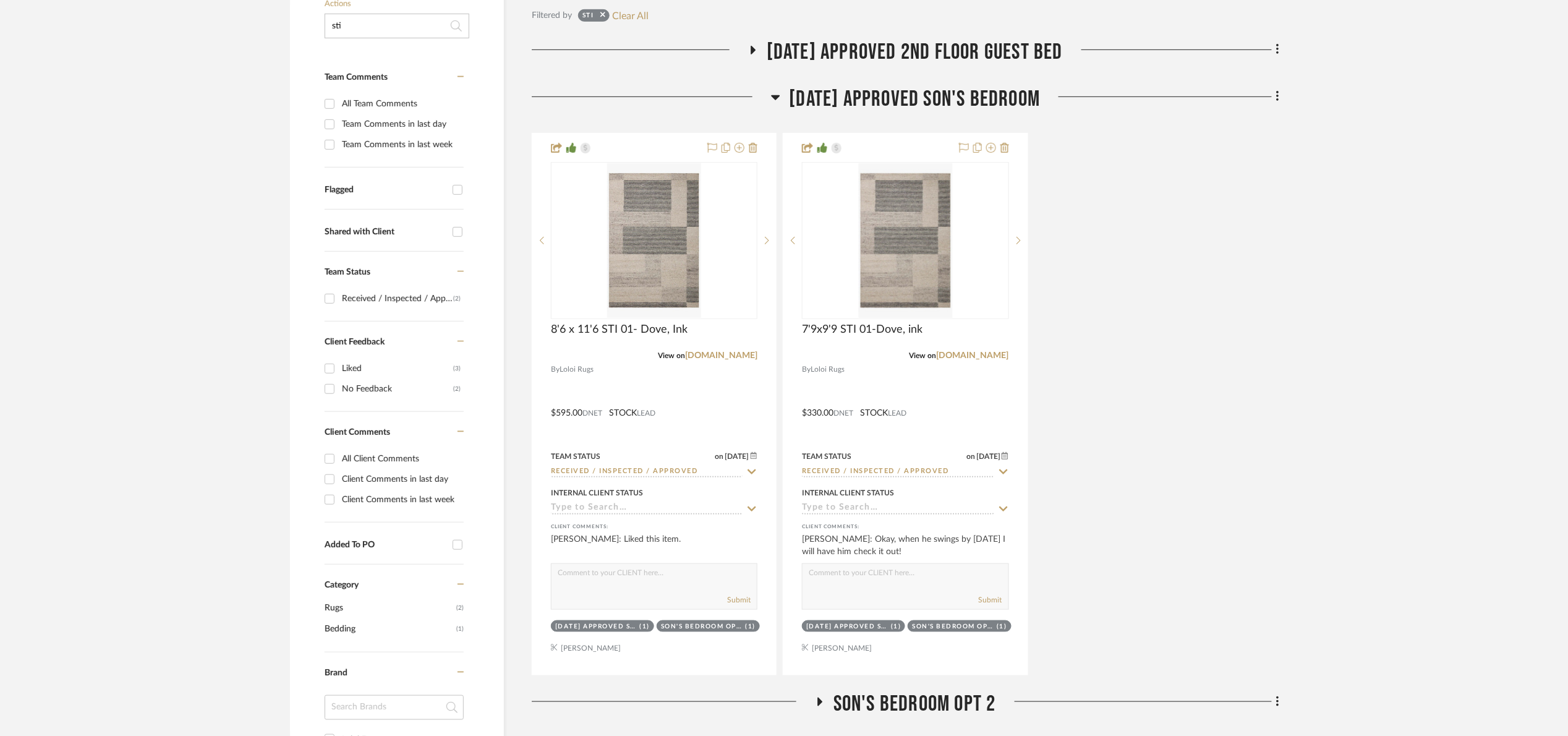
scroll to position [278, 0]
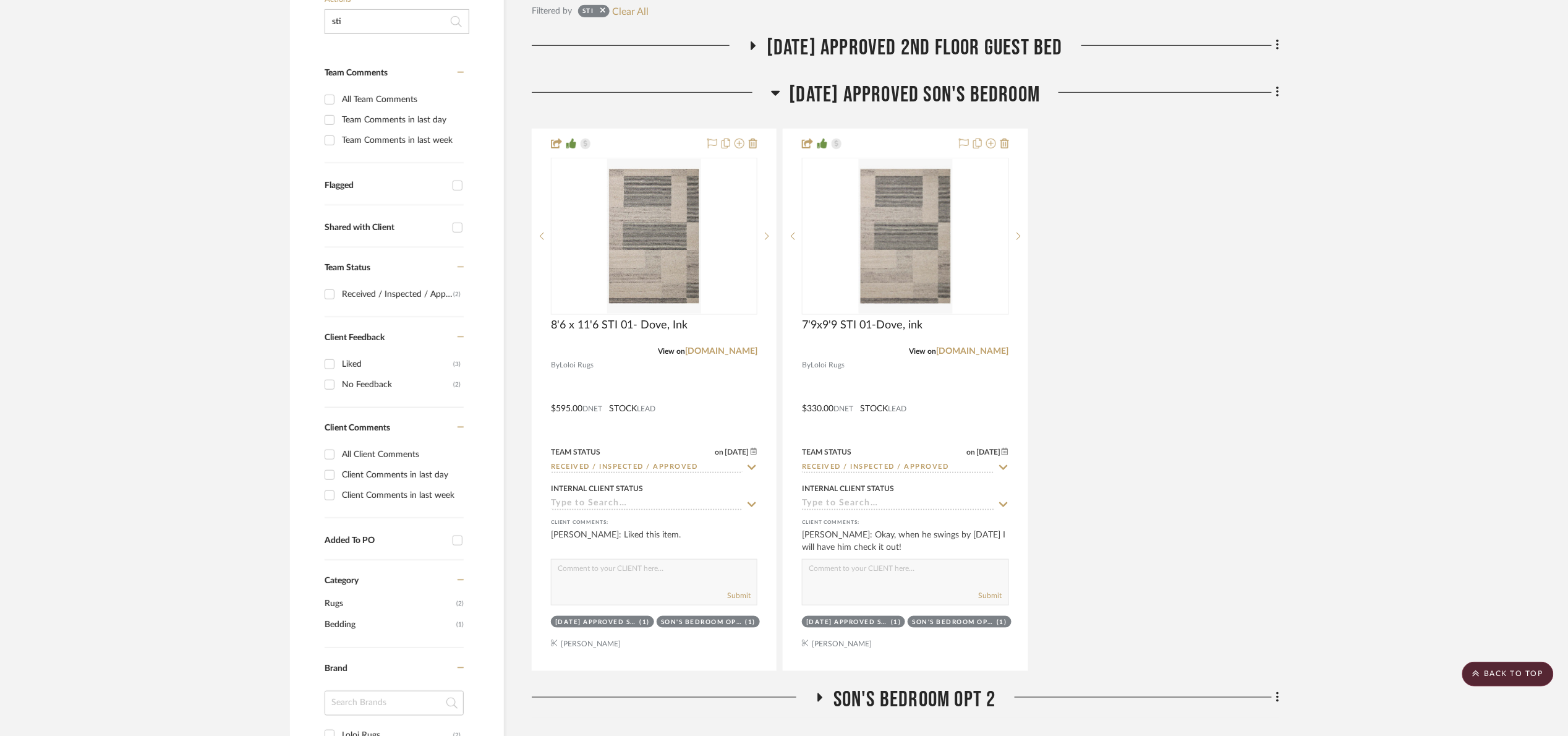
type input "sti"
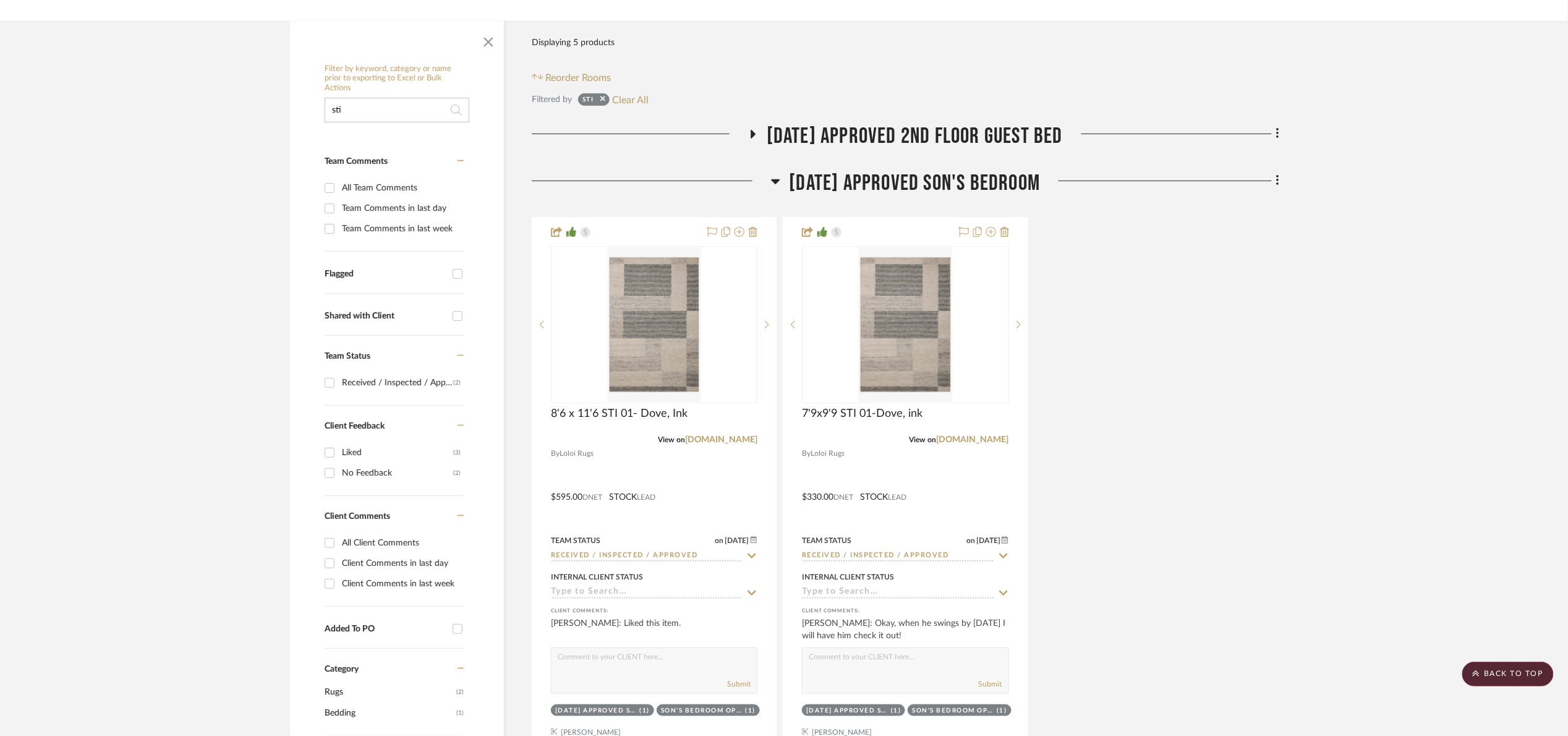
scroll to position [0, 0]
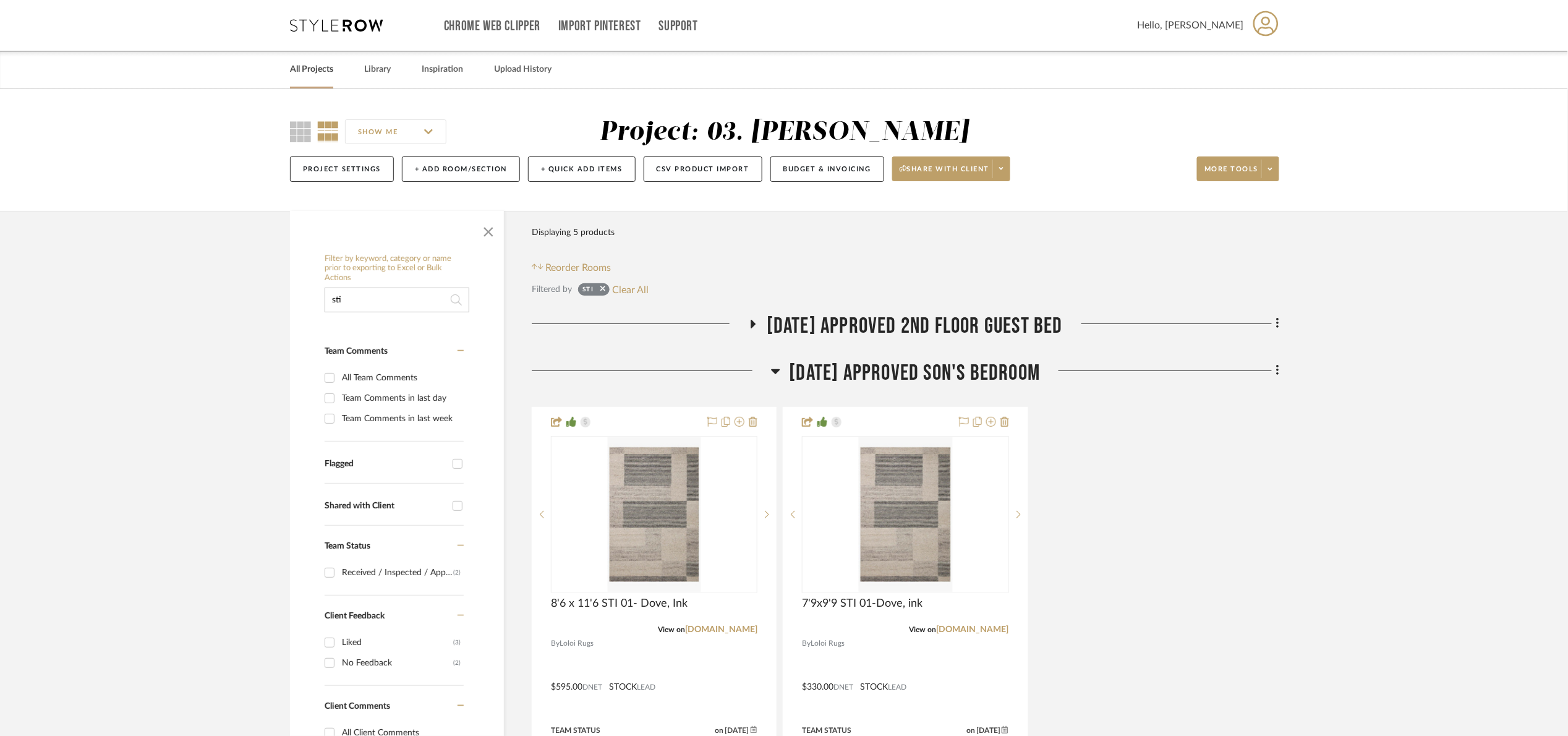
click at [325, 64] on link "All Projects" at bounding box center [311, 69] width 43 height 17
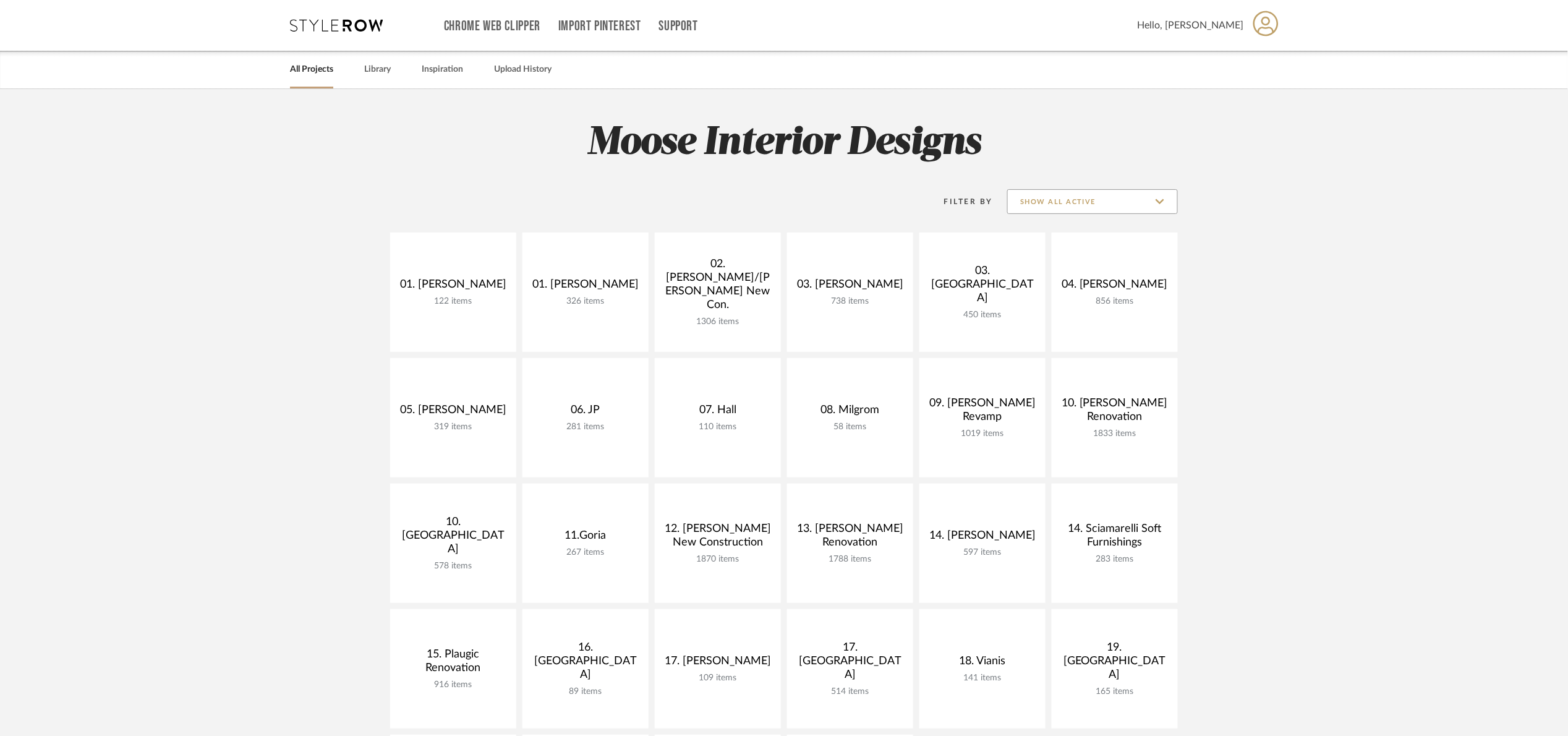
click at [1111, 196] on input "Show All Active" at bounding box center [1092, 202] width 170 height 25
click at [1070, 293] on span "Archived" at bounding box center [1094, 292] width 146 height 10
type input "Archived"
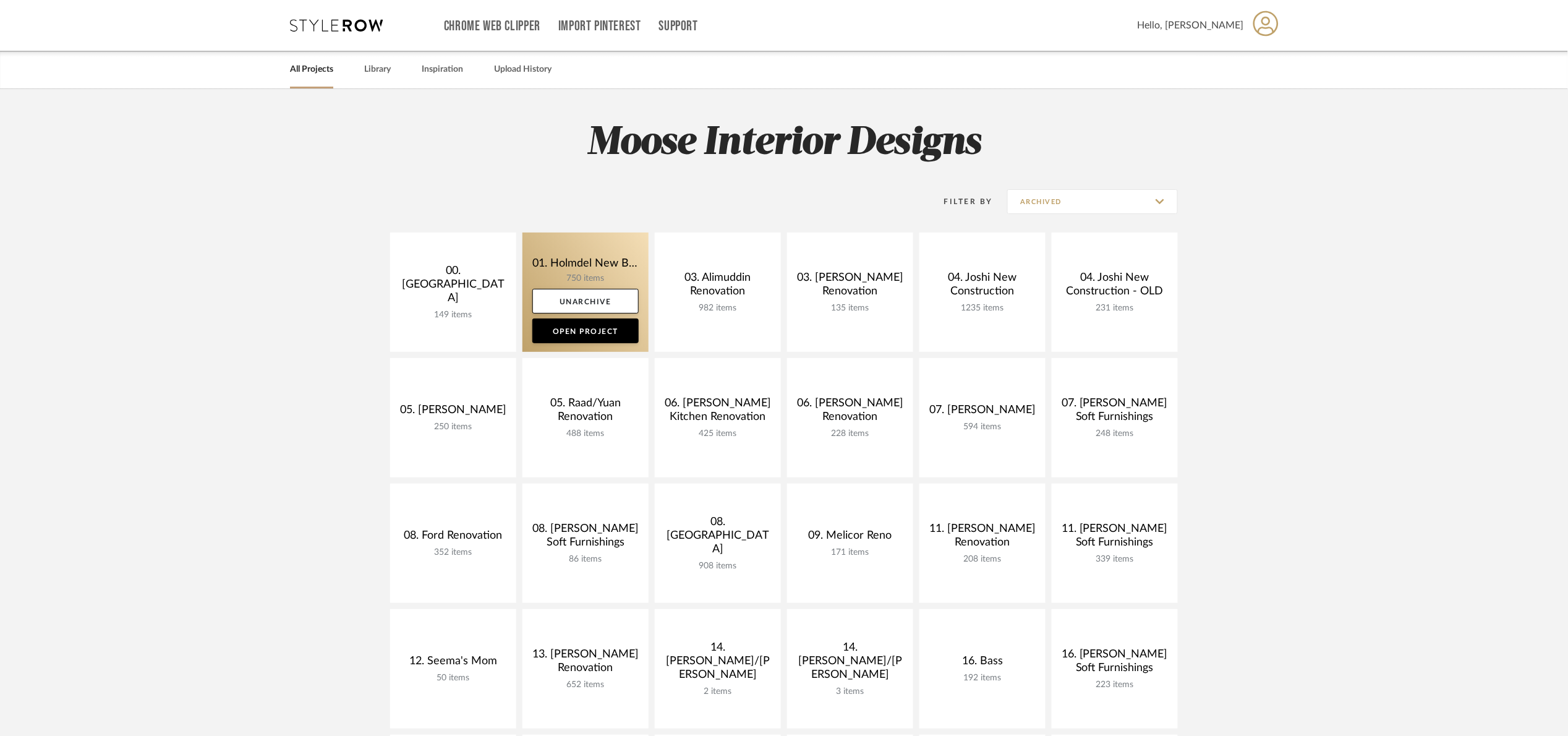
click at [563, 272] on link at bounding box center [585, 292] width 126 height 119
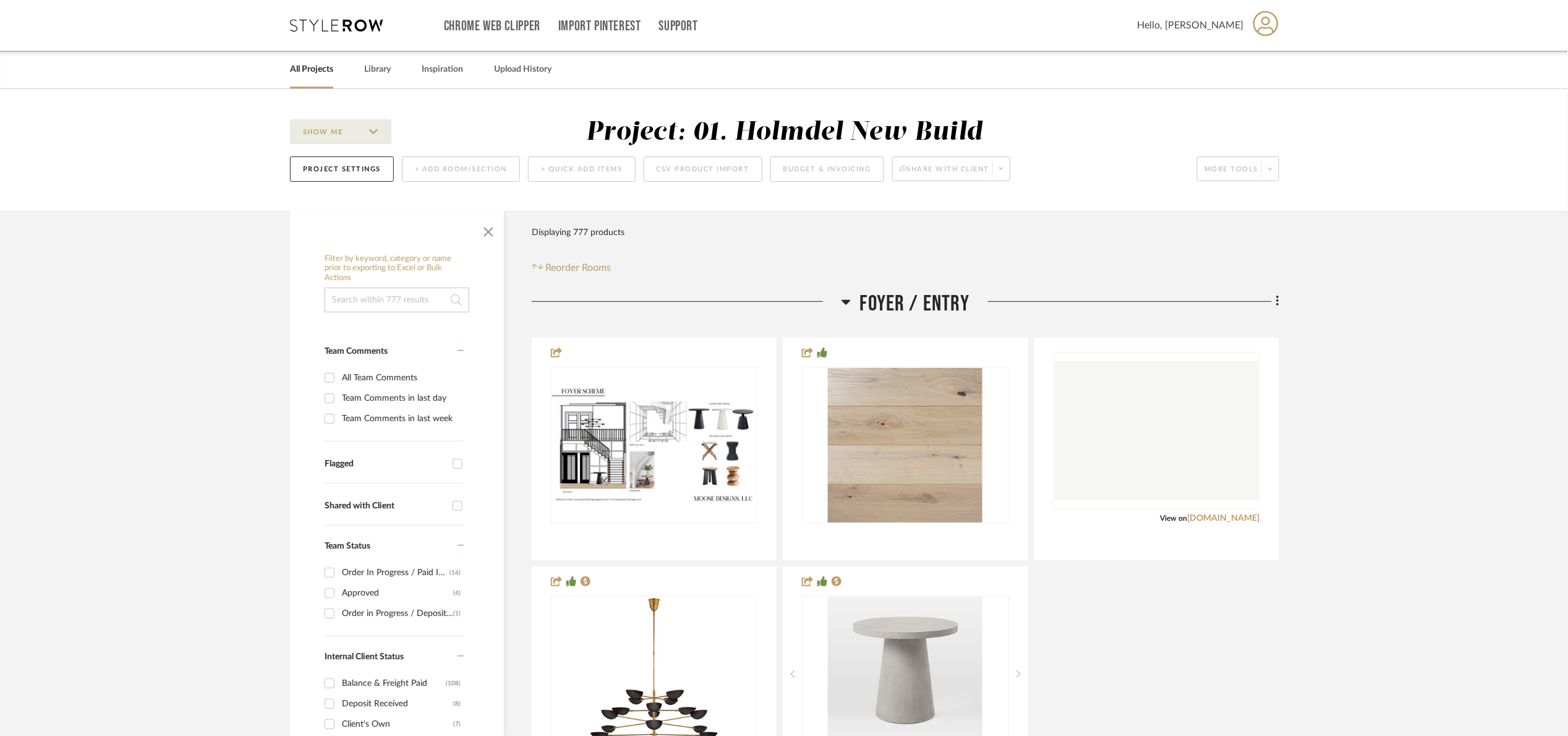
click at [883, 301] on span "Foyer / Entry" at bounding box center [915, 303] width 110 height 27
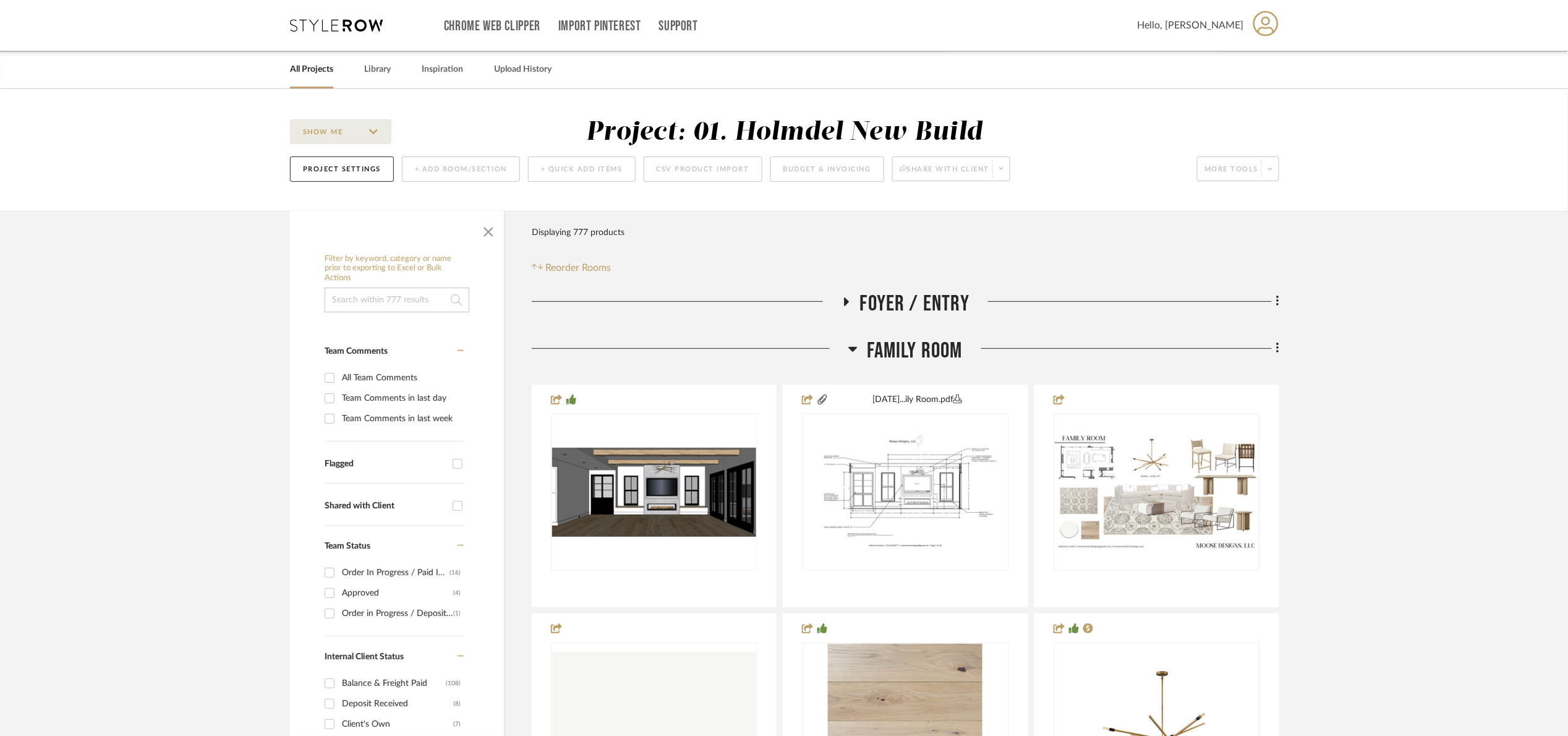
click at [889, 343] on span "Family Room" at bounding box center [915, 351] width 96 height 27
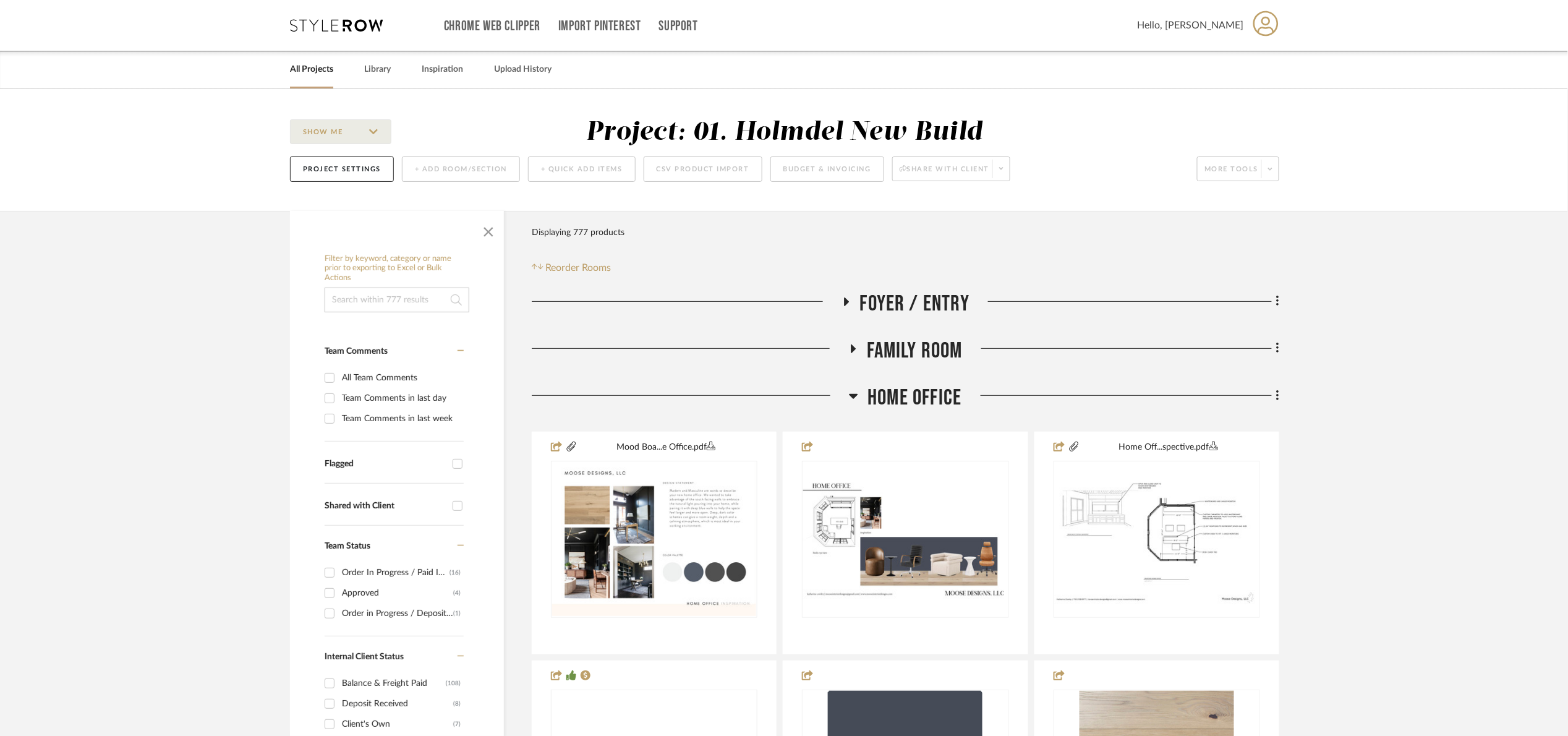
click at [952, 388] on span "Home Office" at bounding box center [914, 398] width 94 height 27
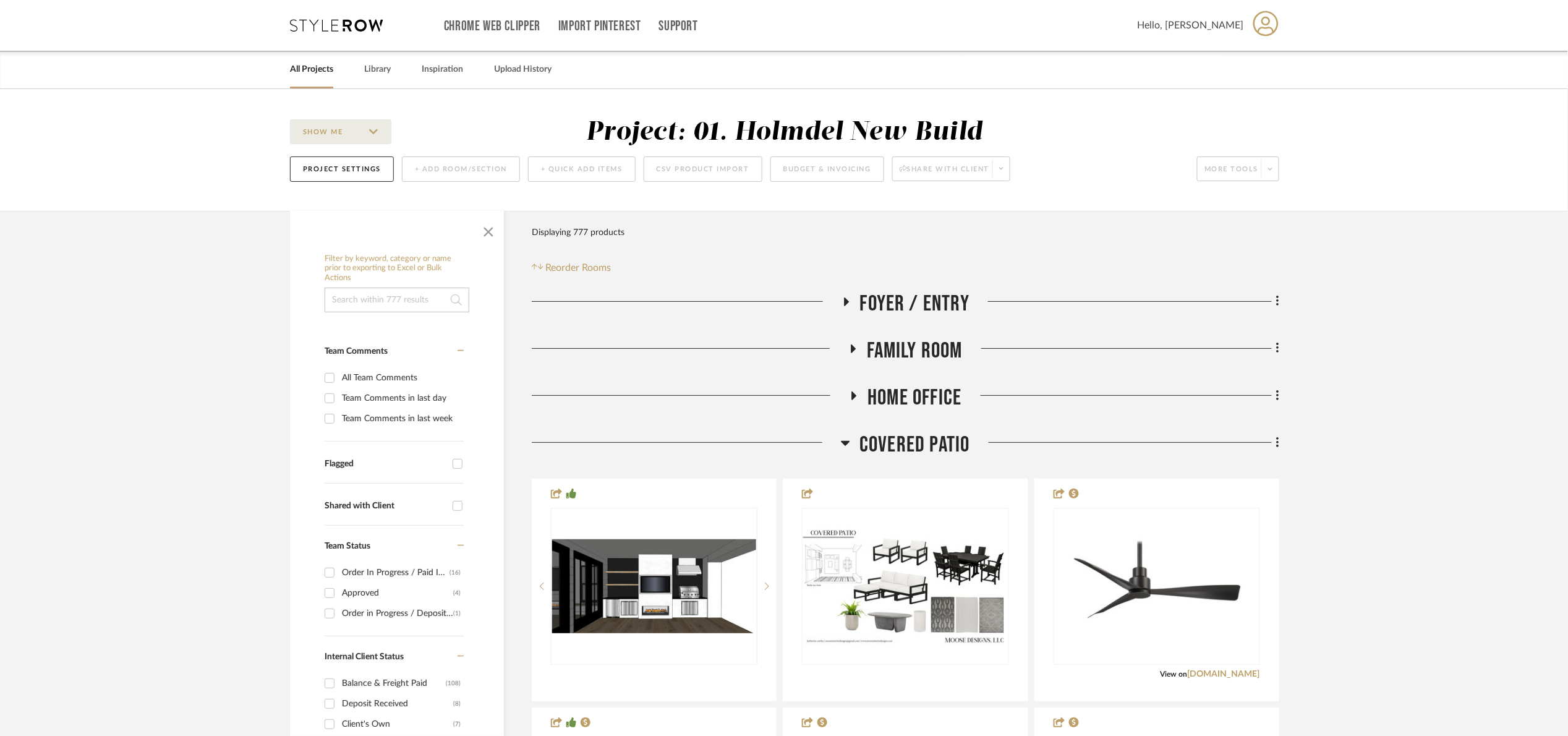
click at [933, 449] on span "Covered Patio" at bounding box center [915, 445] width 111 height 27
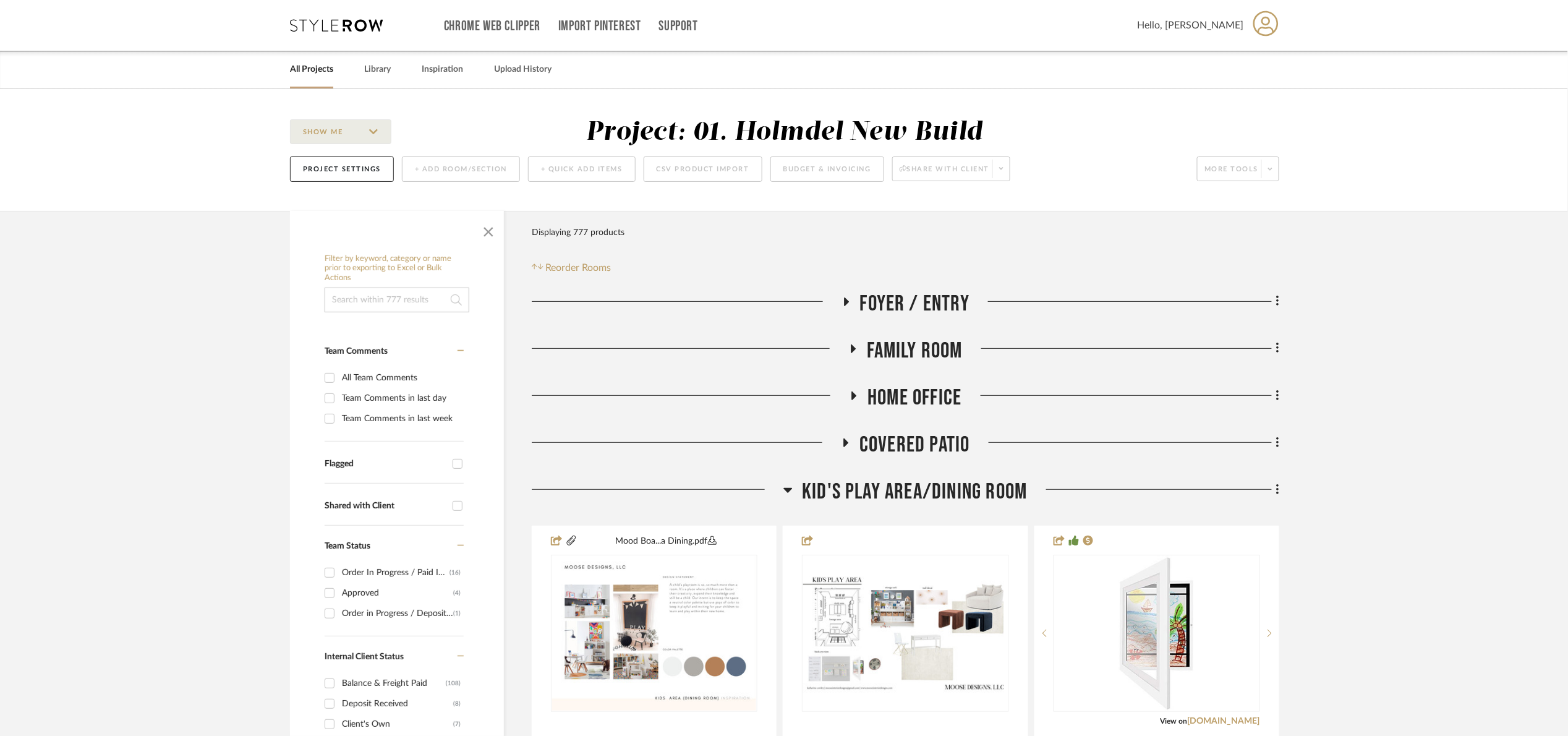
drag, startPoint x: 929, startPoint y: 474, endPoint x: 935, endPoint y: 482, distance: 10.0
click at [290, 82] on div "All Projects" at bounding box center [311, 69] width 43 height 38
click at [301, 71] on link "All Projects" at bounding box center [311, 69] width 43 height 17
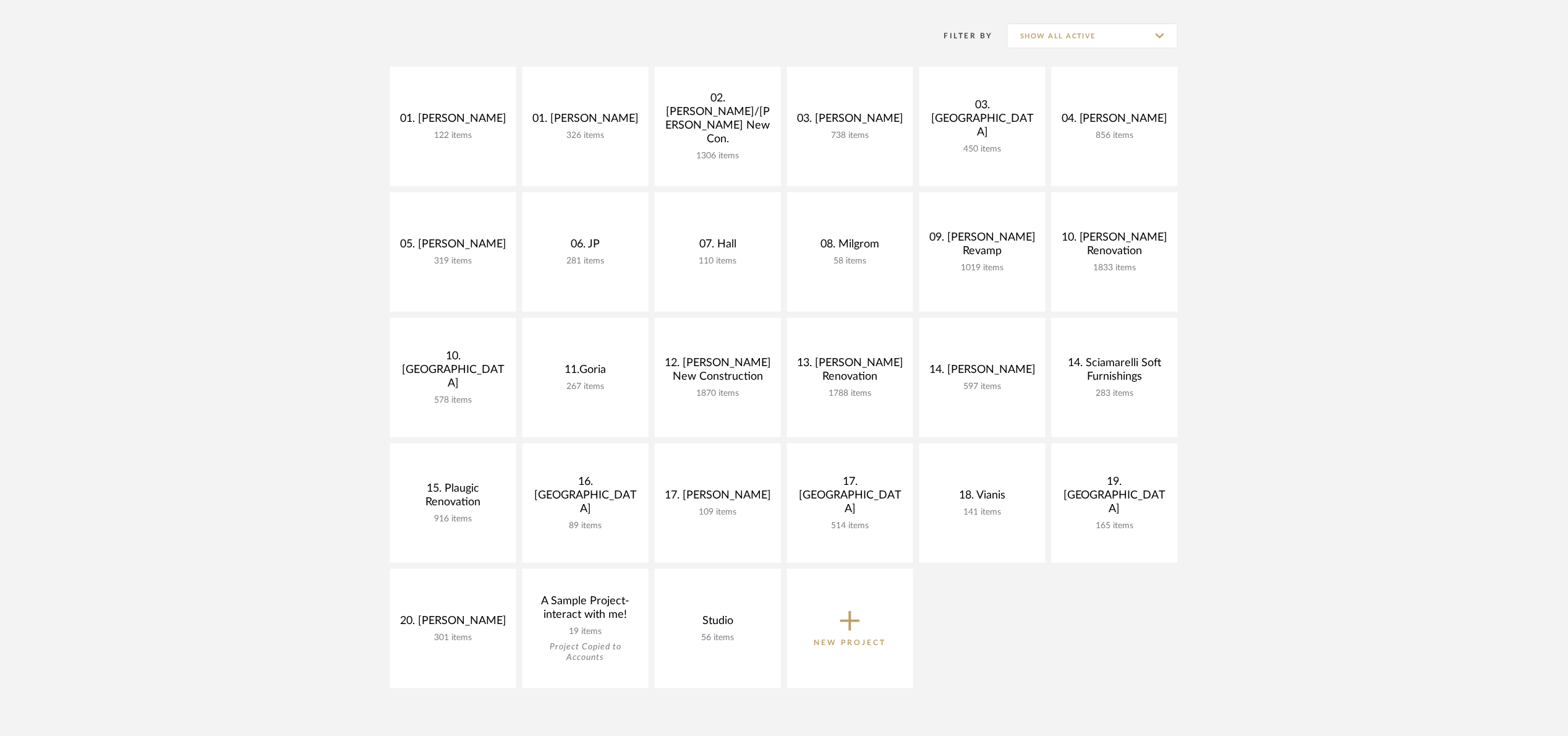
scroll to position [185, 0]
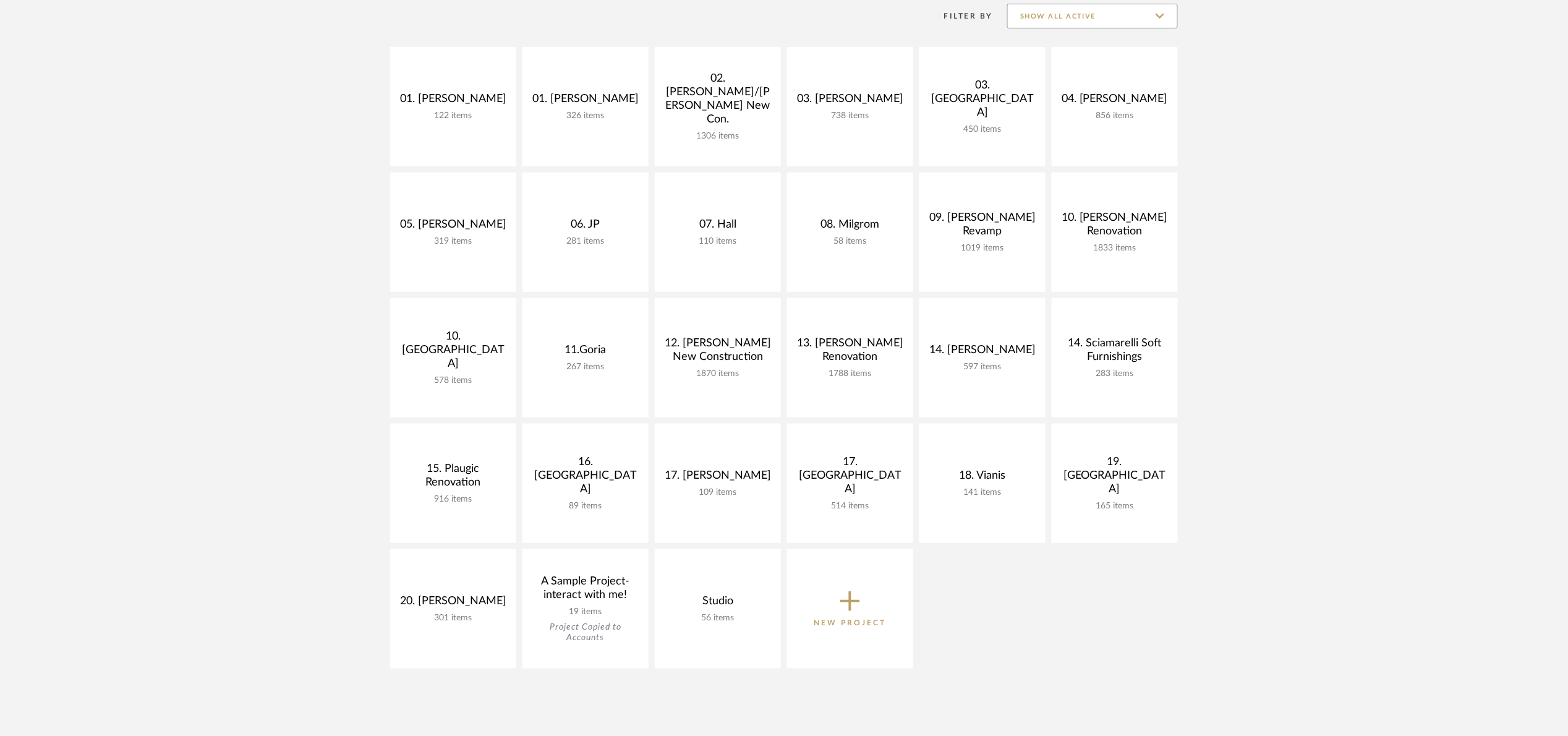
click at [1065, 10] on input "Show All Active" at bounding box center [1092, 16] width 170 height 25
click at [1086, 102] on span "Archived" at bounding box center [1094, 106] width 146 height 10
type input "Archived"
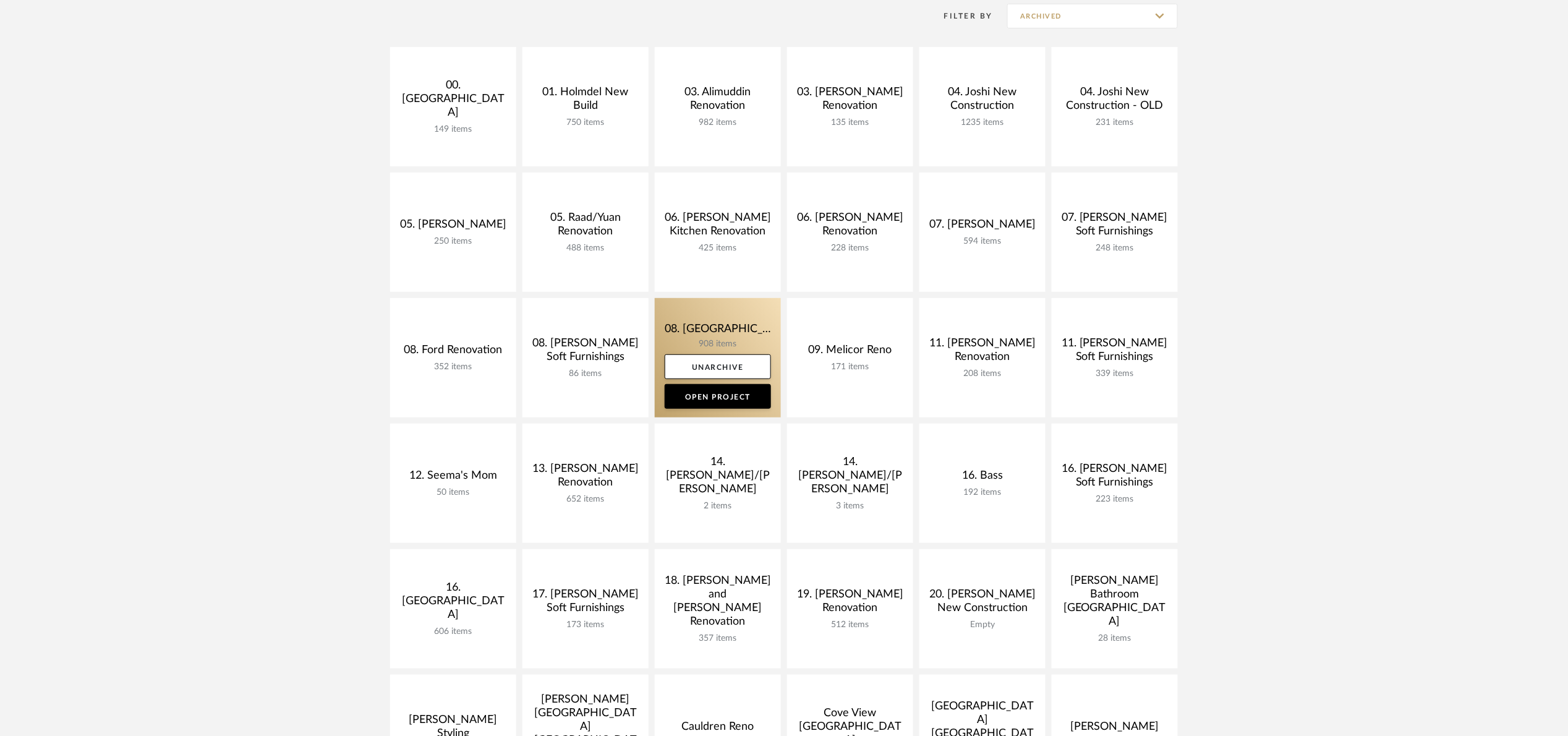
click at [701, 323] on link at bounding box center [718, 358] width 126 height 119
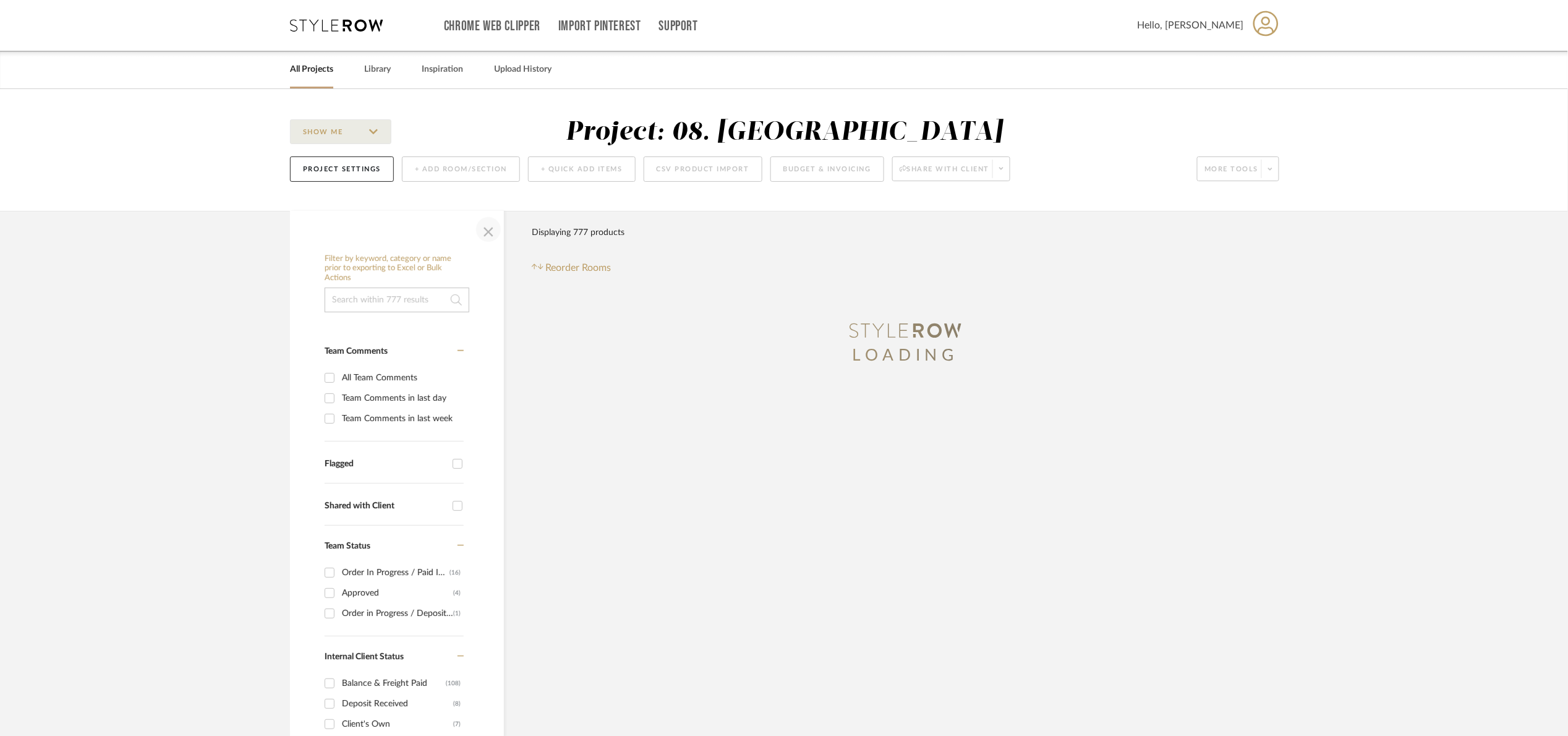
click at [494, 239] on span "button" at bounding box center [489, 230] width 30 height 30
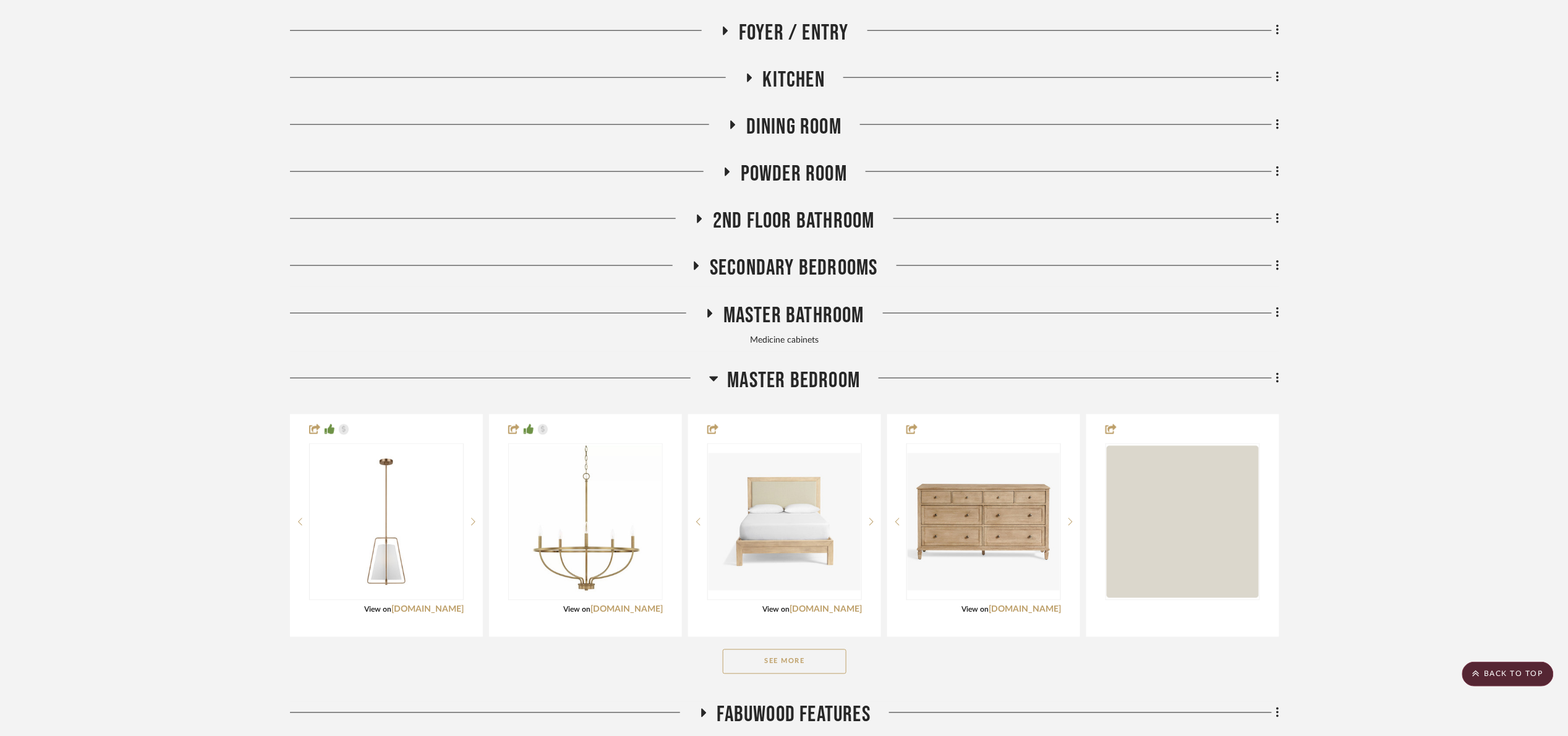
scroll to position [649, 0]
click at [797, 377] on span "Master Bedroom" at bounding box center [794, 379] width 133 height 27
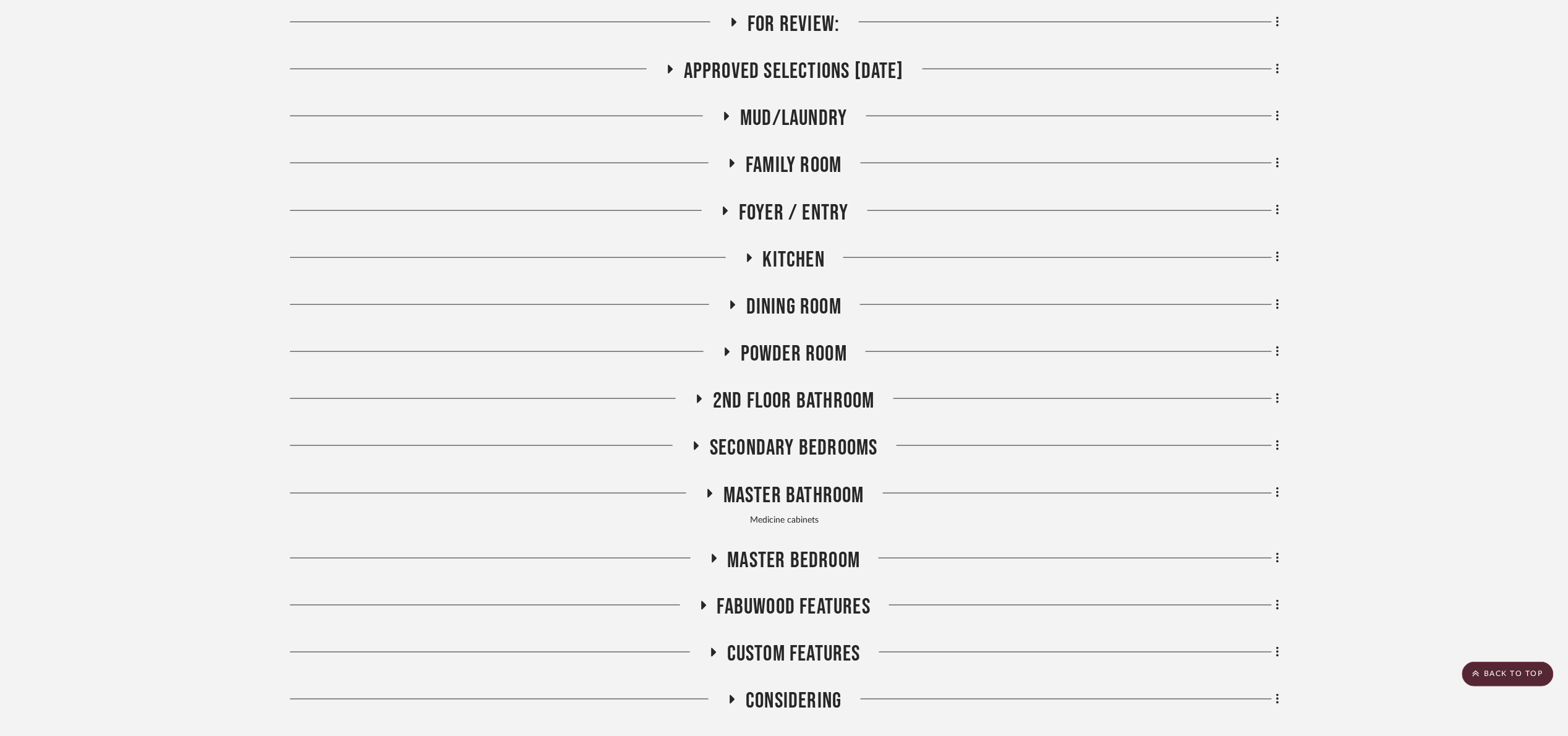
scroll to position [464, 0]
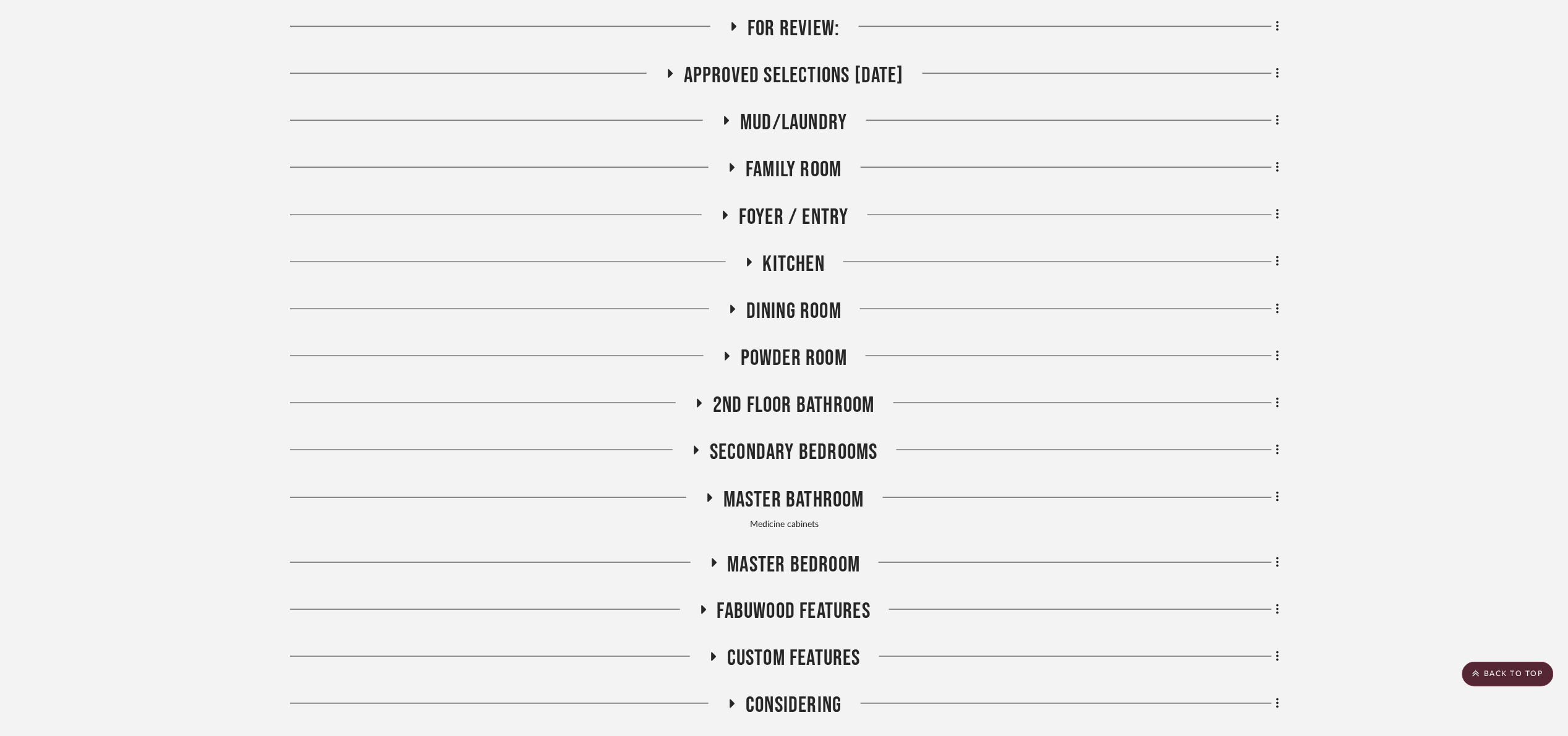
drag, startPoint x: 804, startPoint y: 258, endPoint x: 887, endPoint y: 243, distance: 84.3
click at [804, 259] on span "Kitchen" at bounding box center [793, 264] width 62 height 27
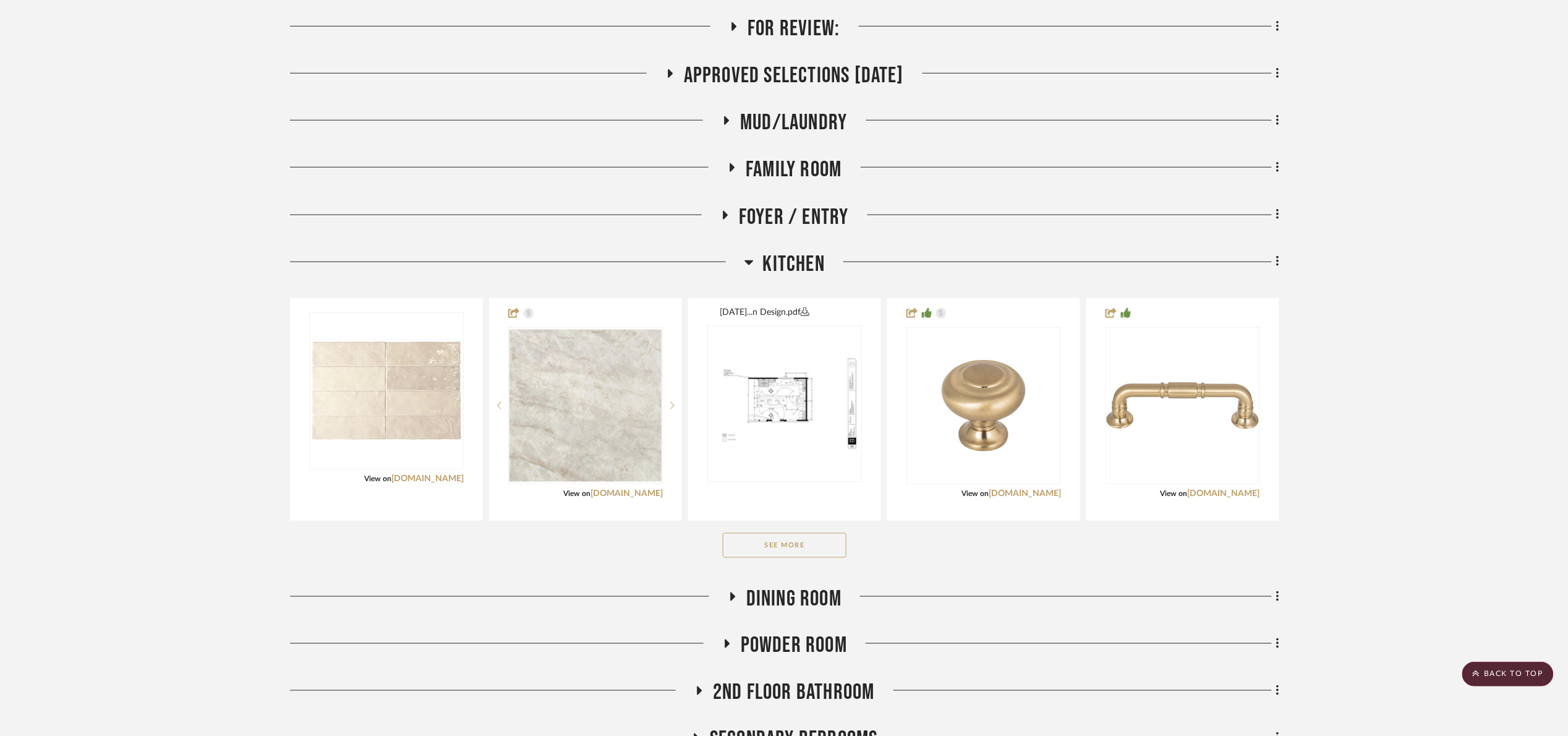
click at [804, 544] on button "See More" at bounding box center [784, 545] width 124 height 25
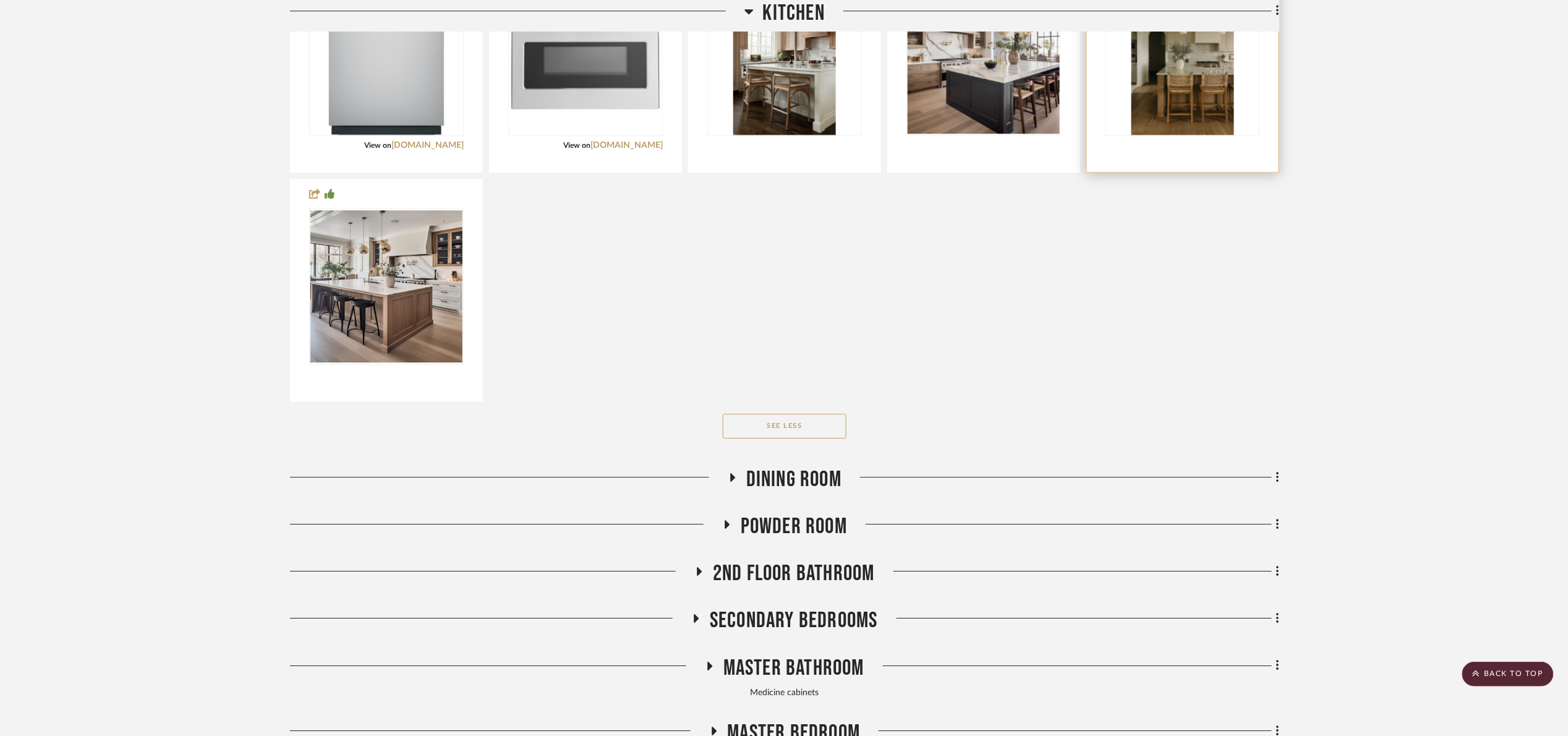
scroll to position [1577, 0]
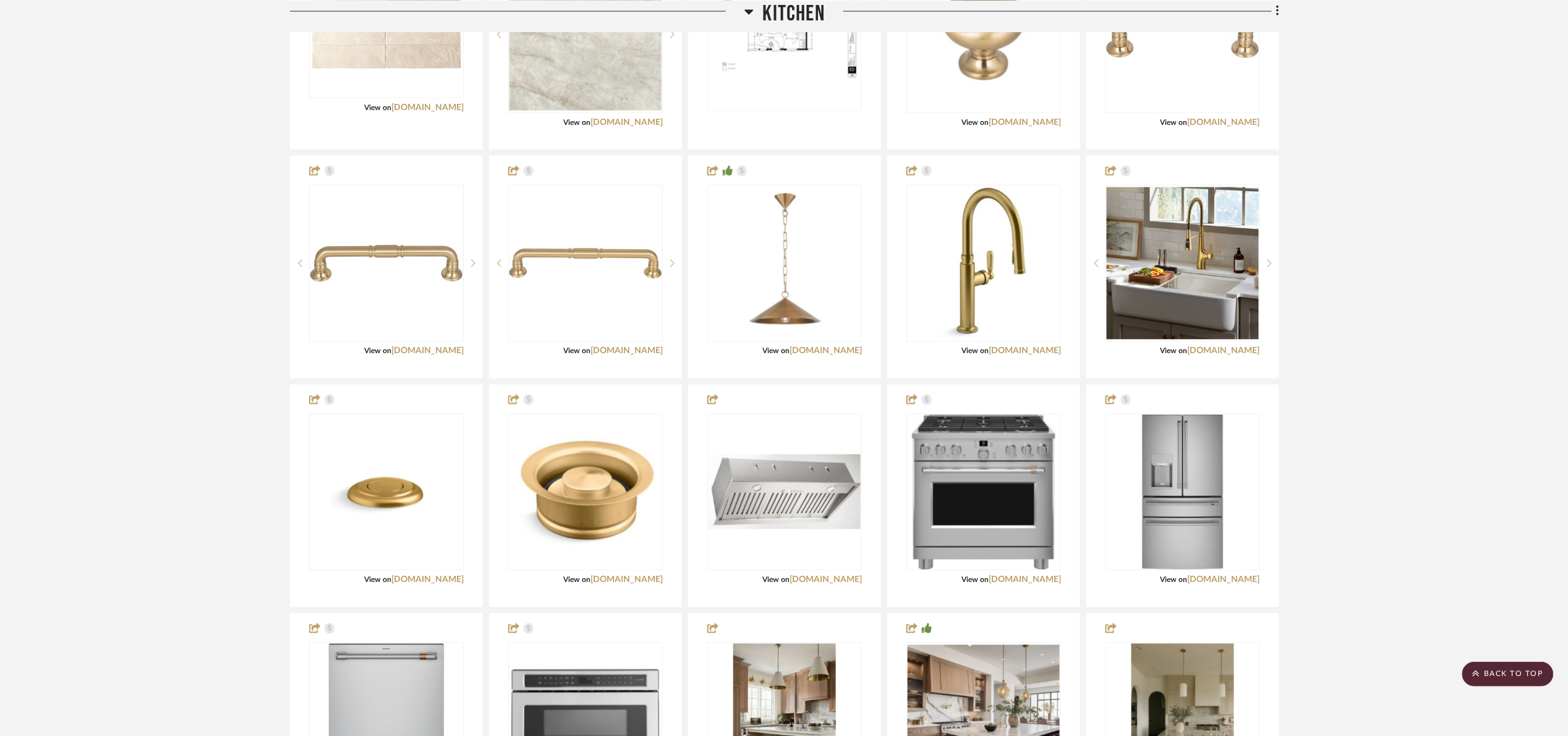
click at [766, 6] on span "Kitchen" at bounding box center [793, 13] width 62 height 27
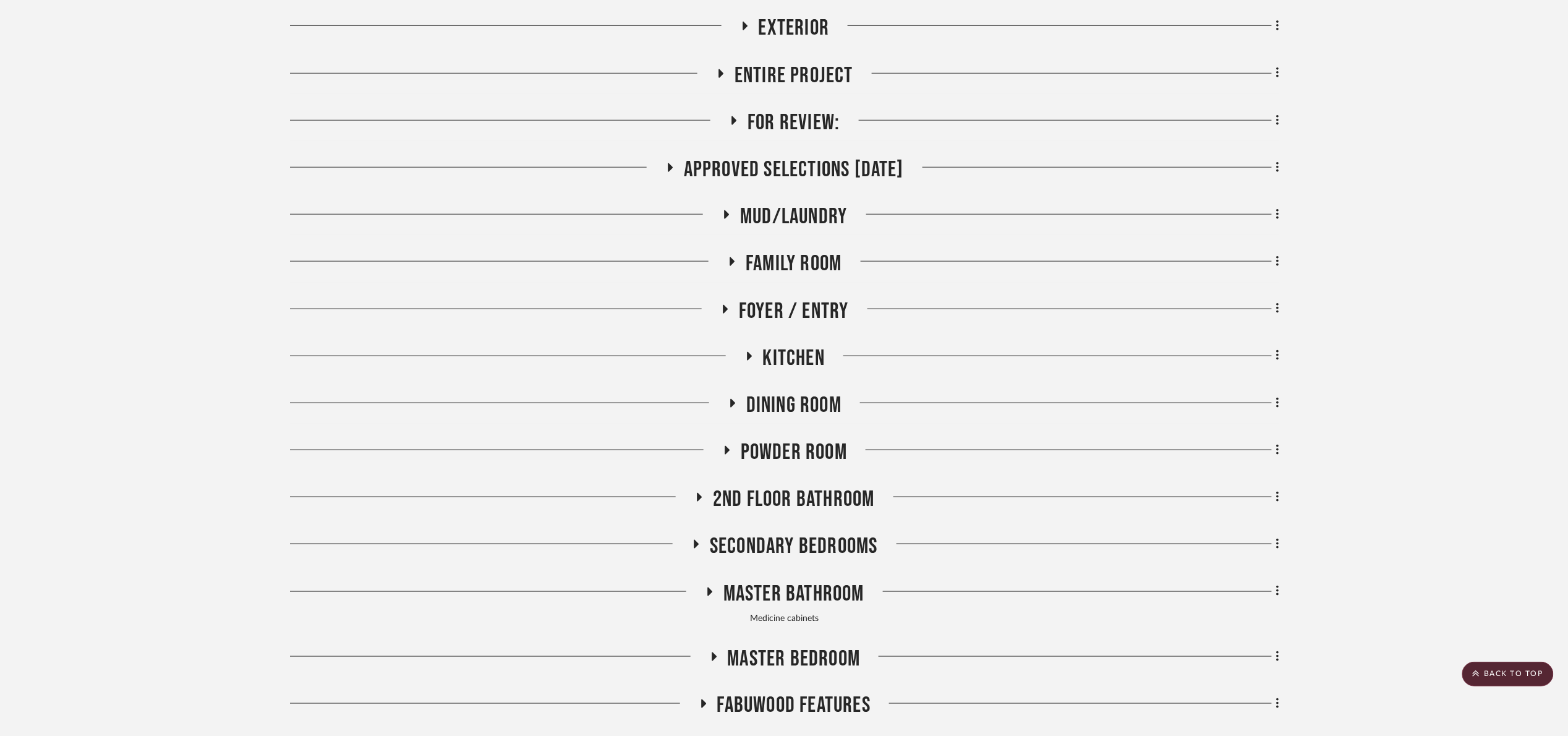
scroll to position [0, 0]
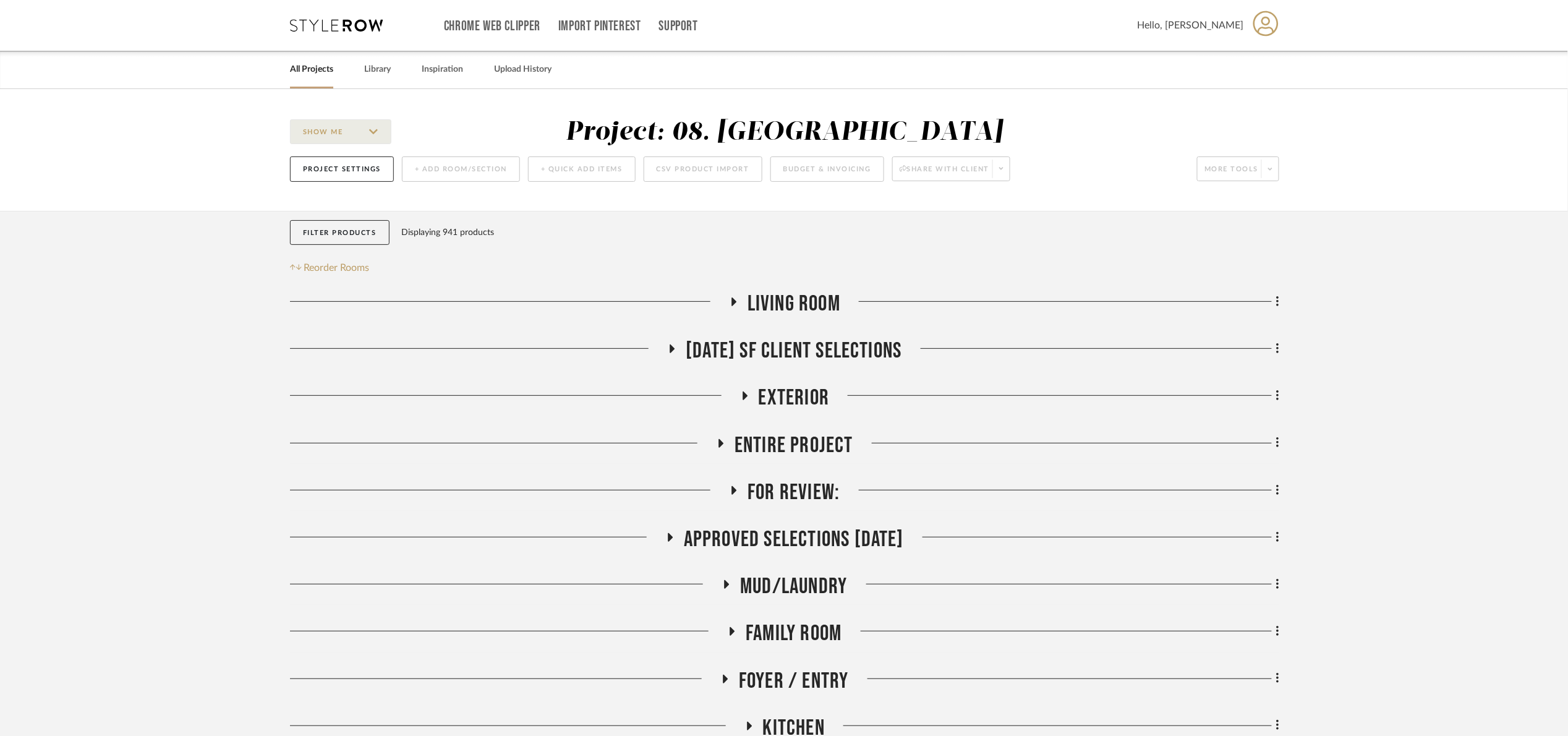
click at [327, 73] on link "All Projects" at bounding box center [311, 69] width 43 height 17
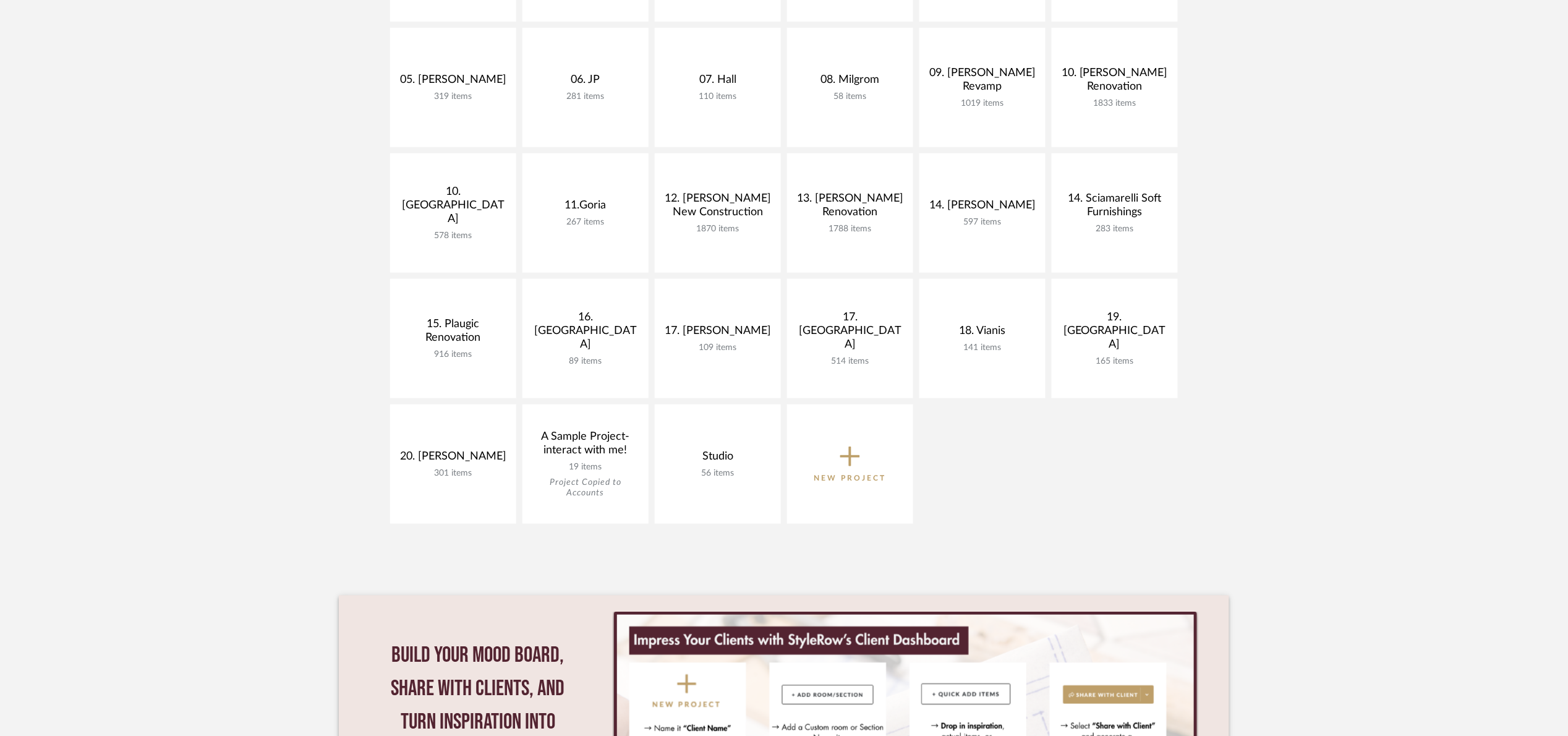
scroll to position [278, 0]
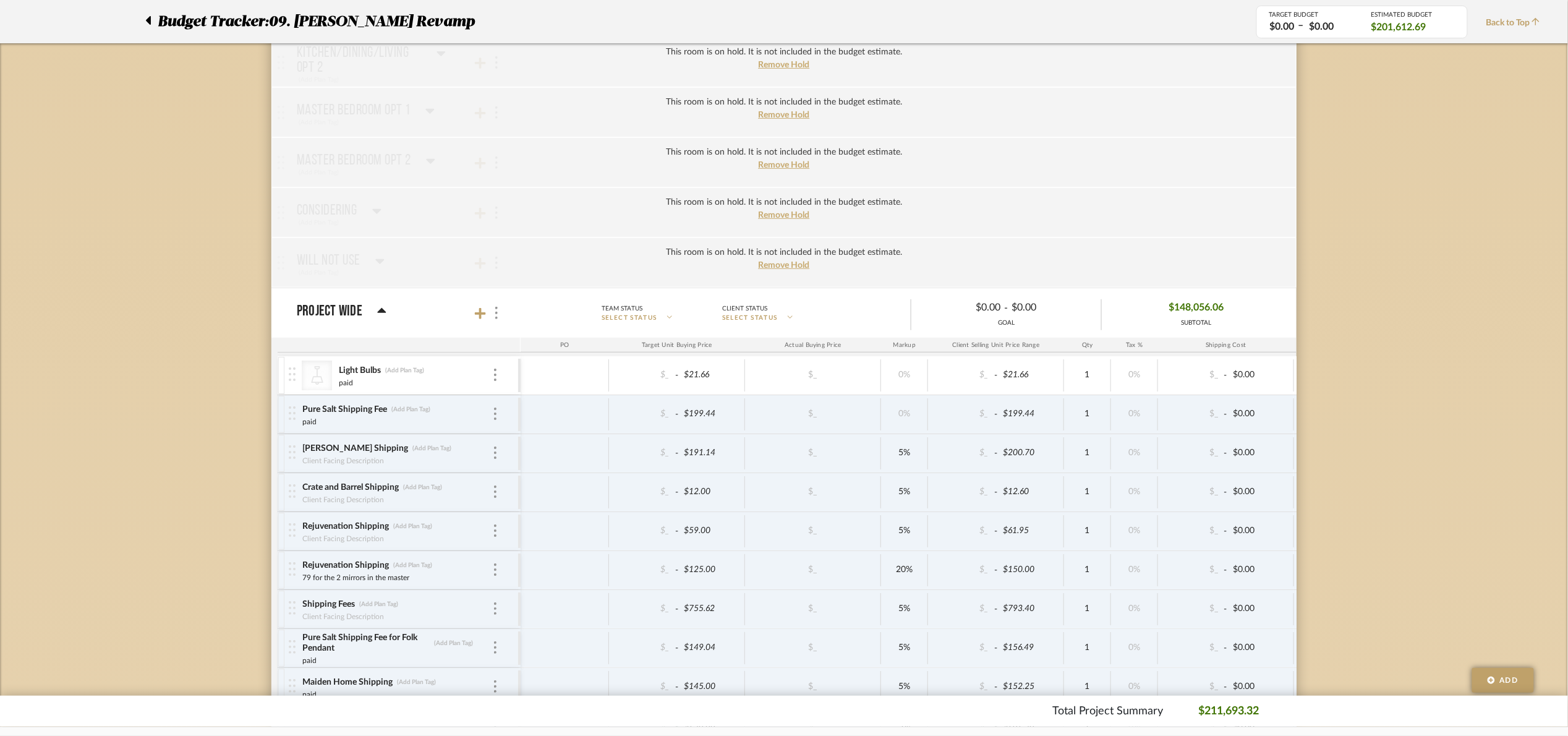
scroll to position [2338, 0]
click at [1384, 307] on div "Budget Tracker: 09. Jones Revamp Non-Transparent Last Updated: Maria Ortega on …" at bounding box center [784, 363] width 1568 height 5226
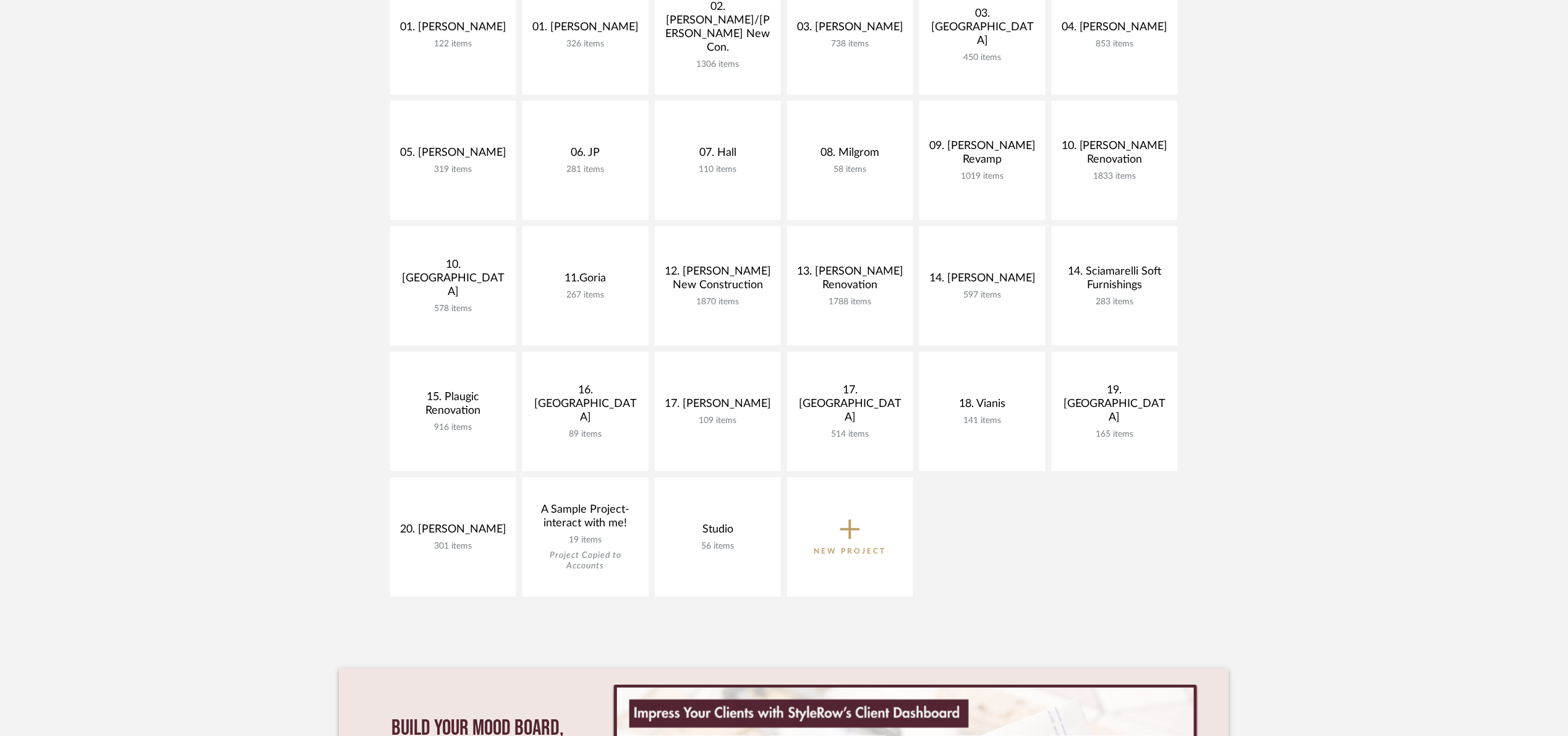
scroll to position [278, 0]
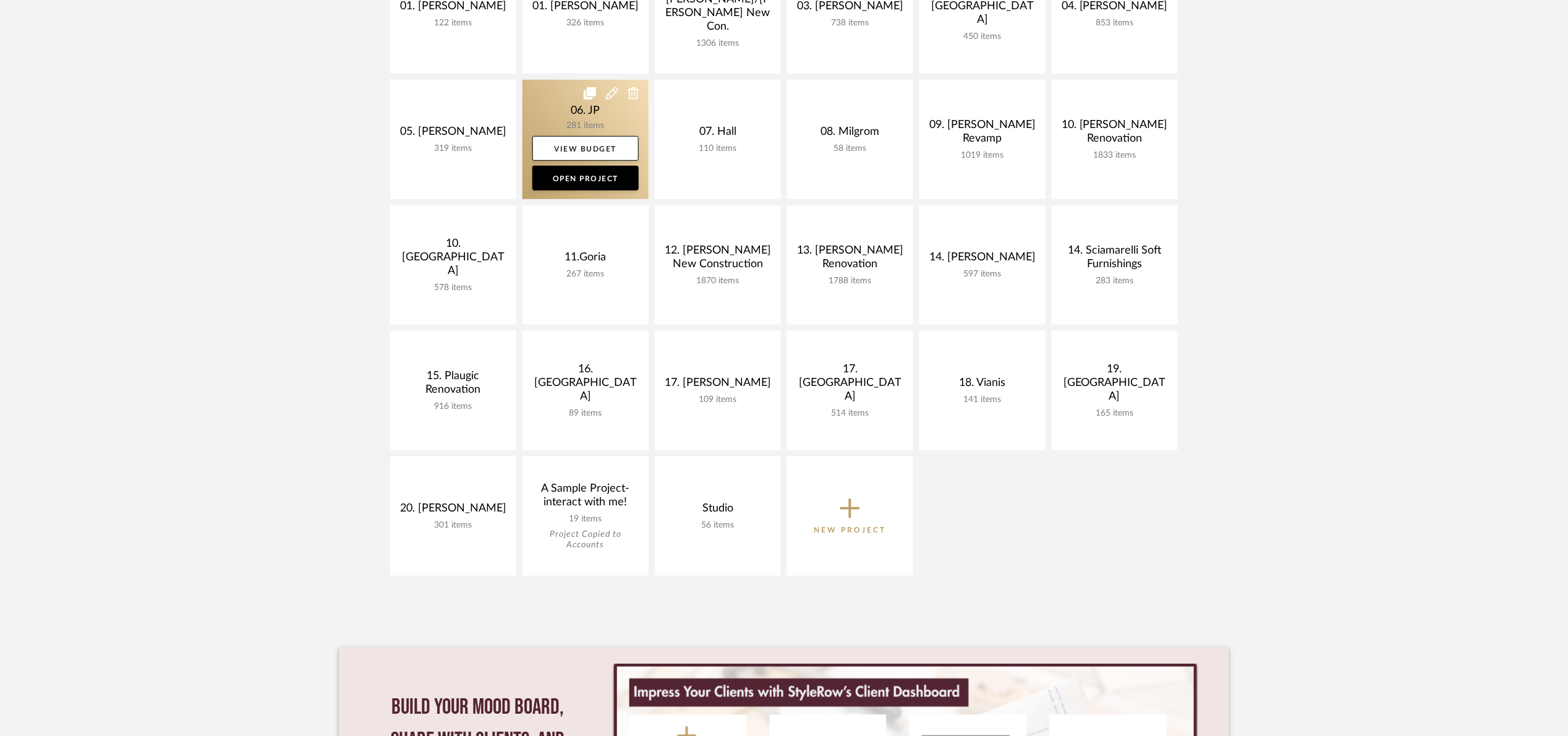
click at [543, 103] on link at bounding box center [585, 139] width 126 height 119
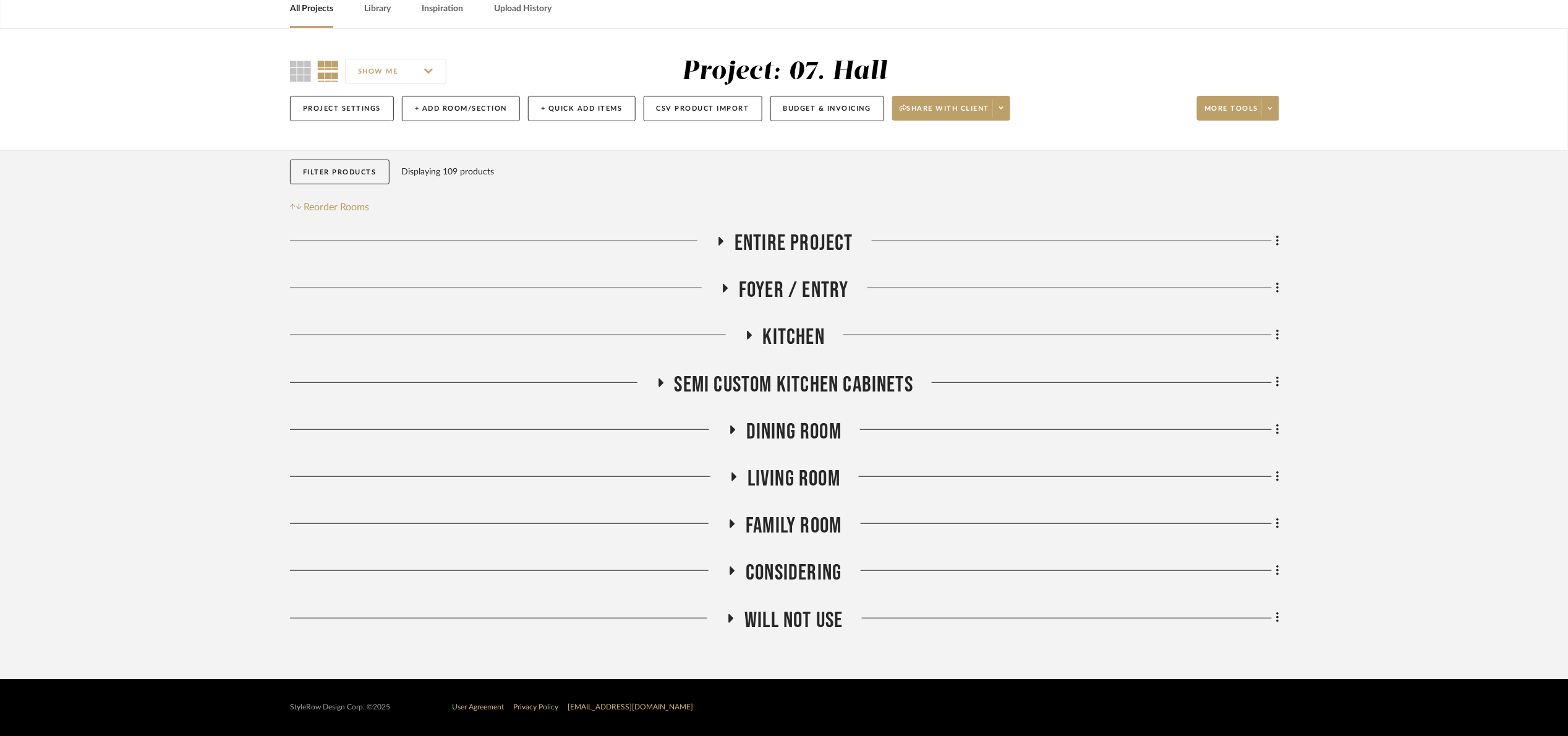
click at [798, 332] on span "Kitchen" at bounding box center [793, 337] width 62 height 27
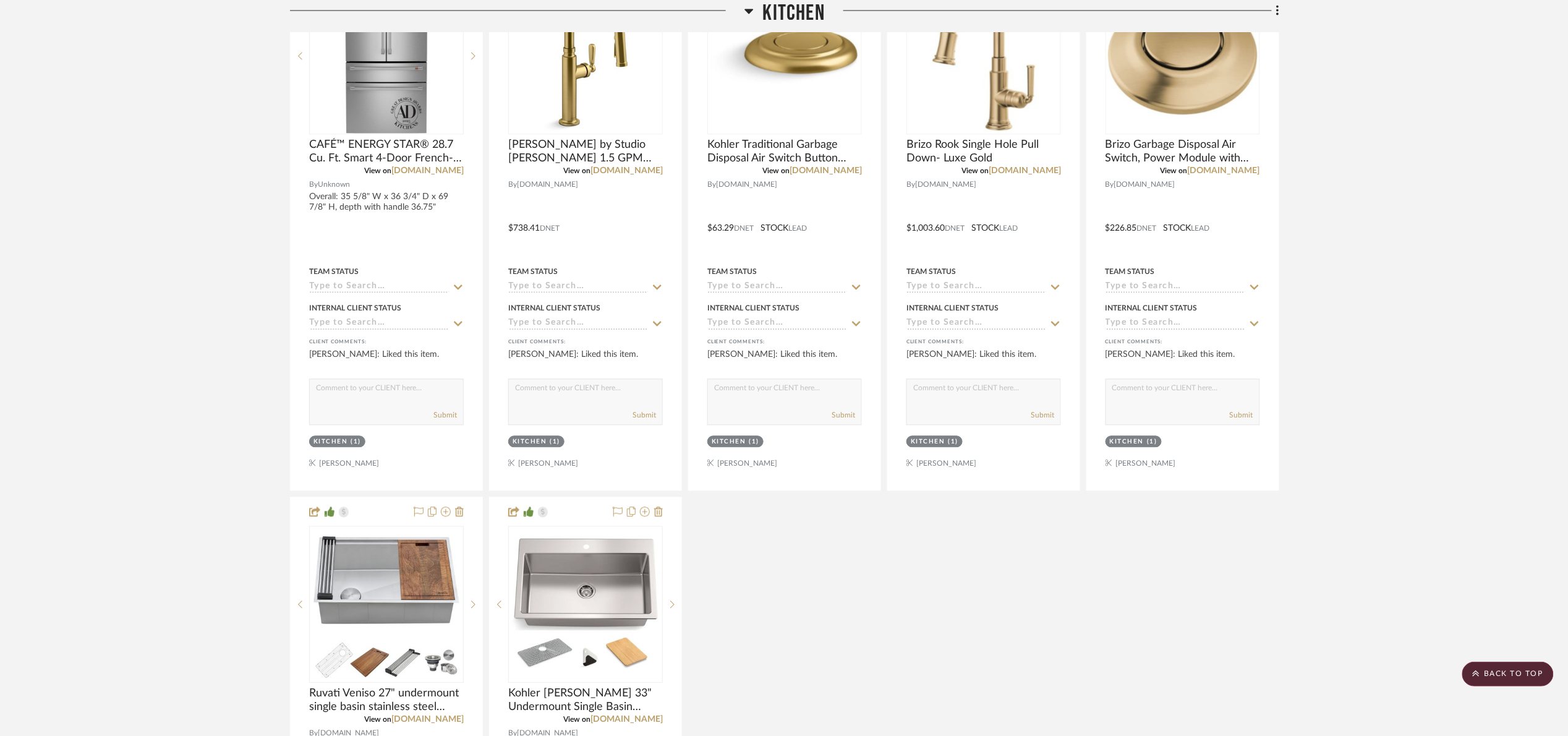
scroll to position [1174, 0]
